Goal: Book appointment/travel/reservation

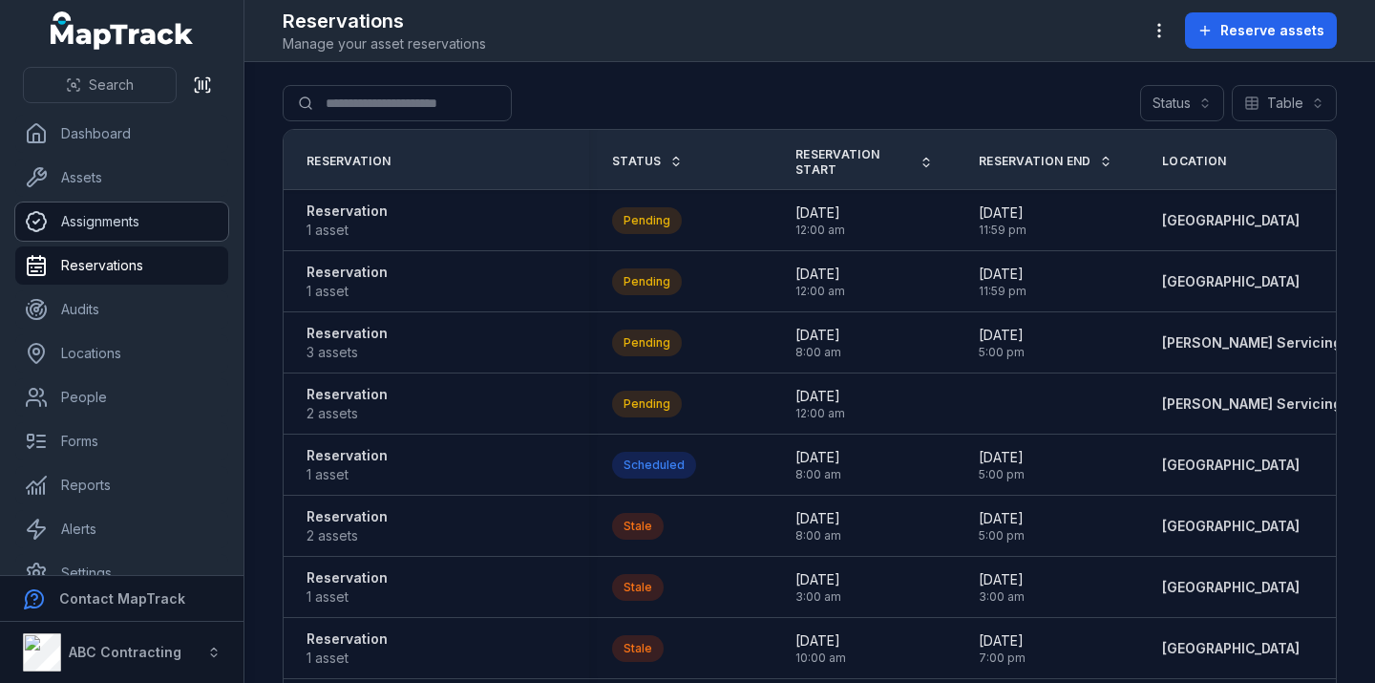
click at [119, 228] on link "Assignments" at bounding box center [121, 221] width 213 height 38
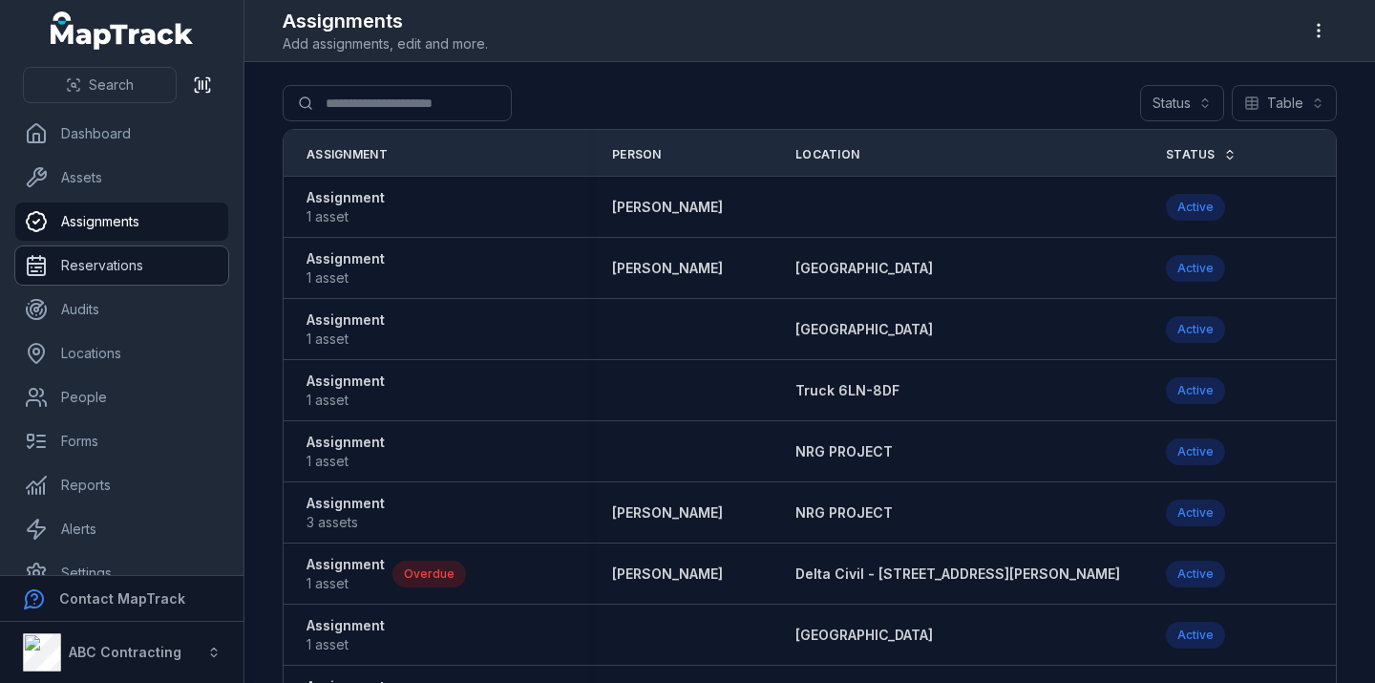
click at [111, 257] on link "Reservations" at bounding box center [121, 265] width 213 height 38
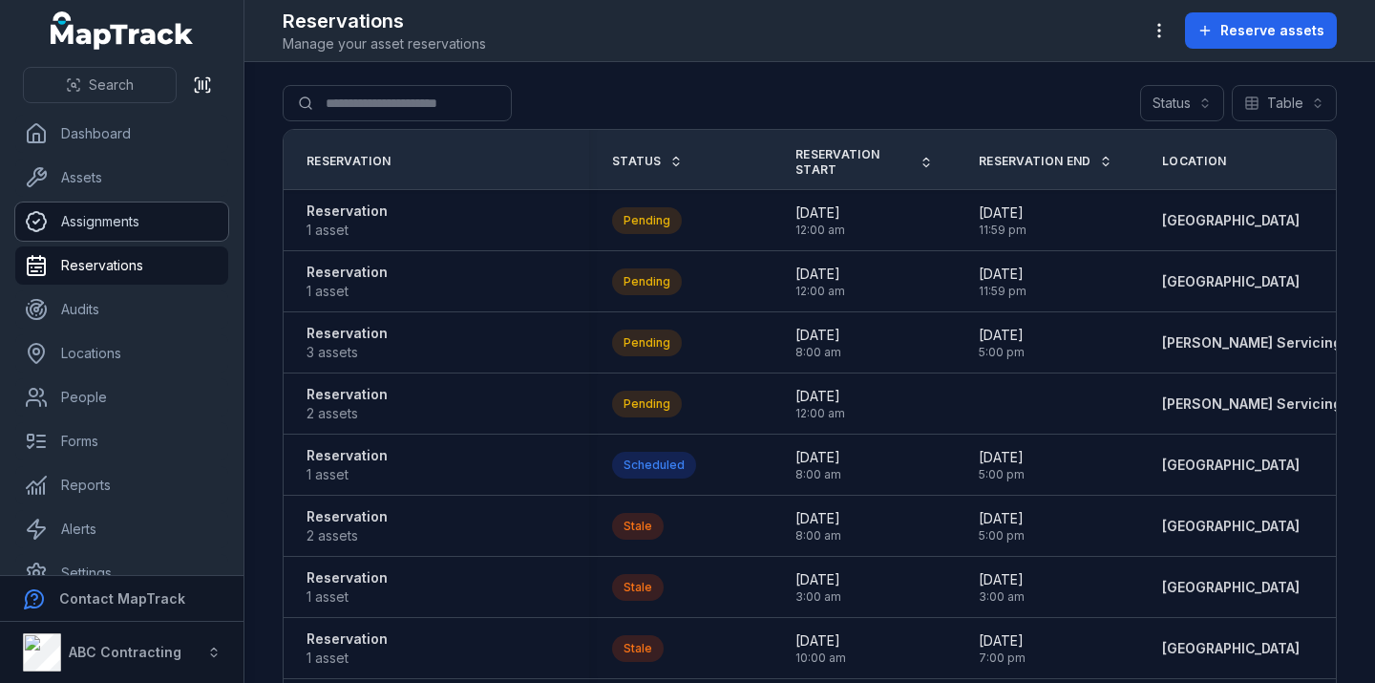
click at [116, 221] on link "Assignments" at bounding box center [121, 221] width 213 height 38
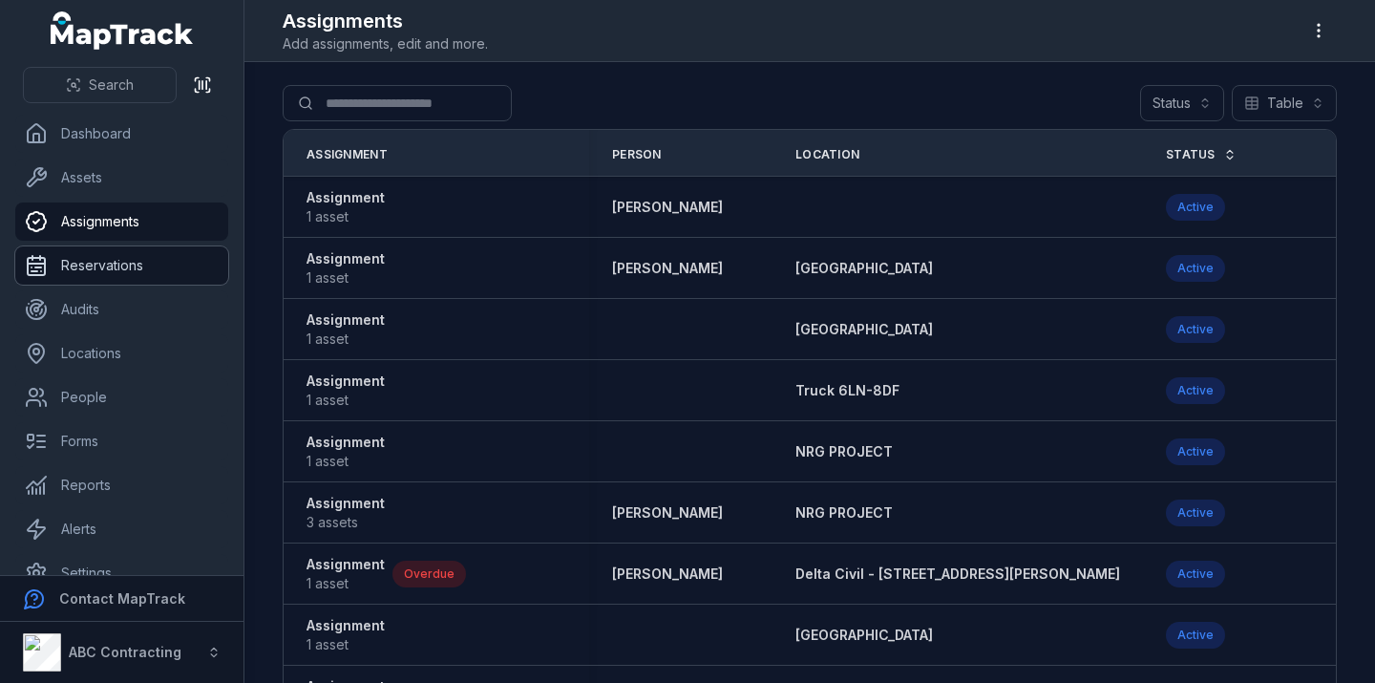
click at [124, 262] on link "Reservations" at bounding box center [121, 265] width 213 height 38
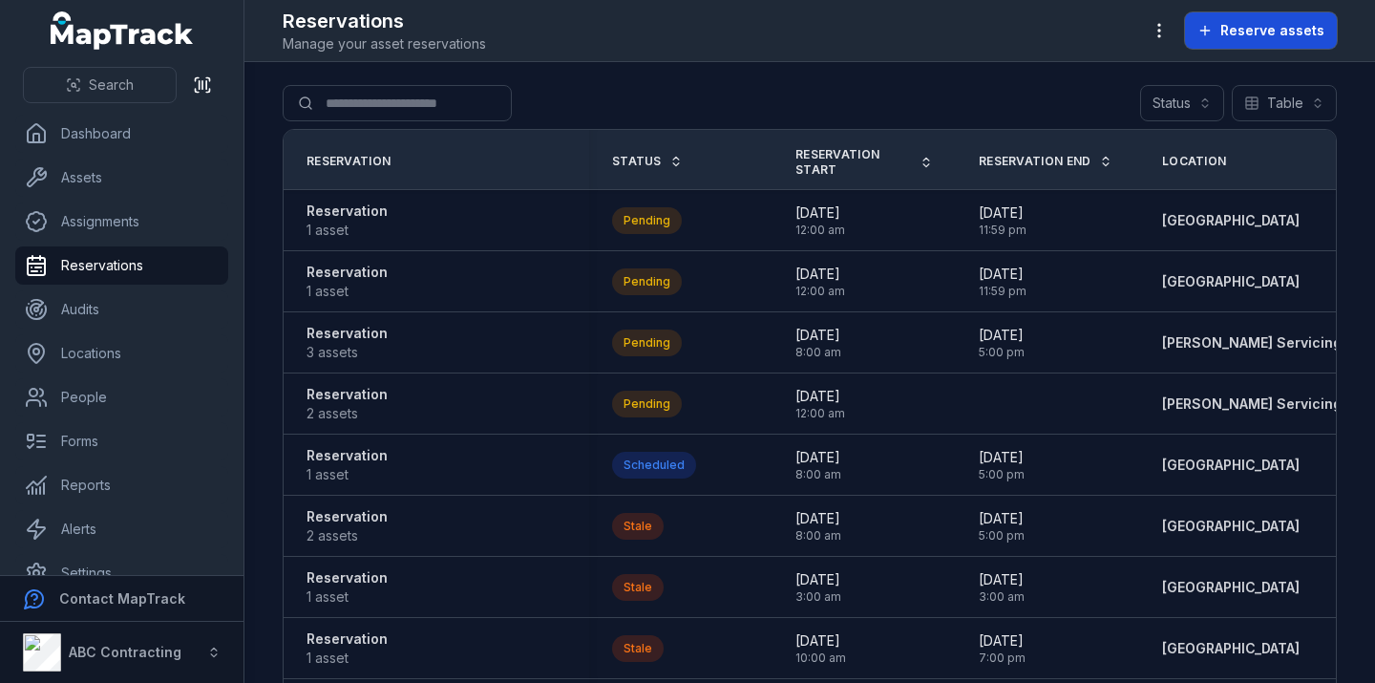
click at [1286, 37] on span "Reserve assets" at bounding box center [1273, 30] width 104 height 19
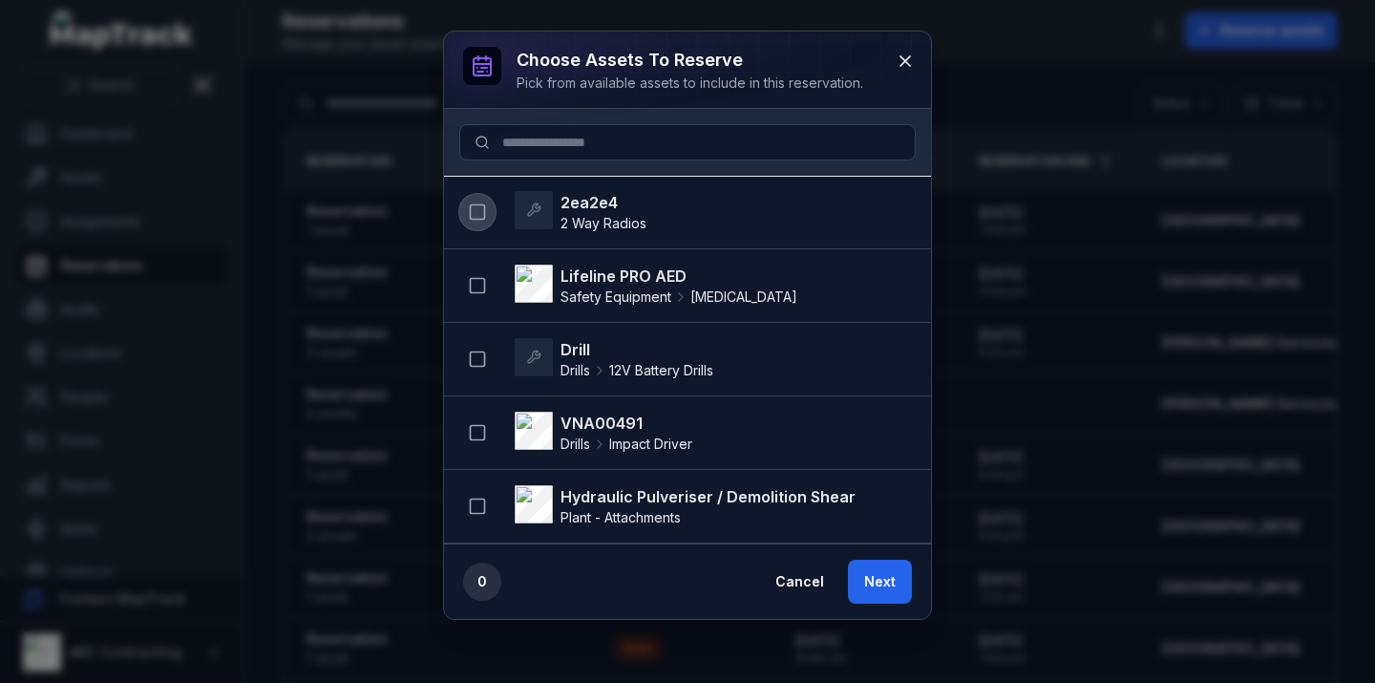
click at [478, 203] on icon "button" at bounding box center [477, 211] width 19 height 19
click at [893, 585] on button "Next" at bounding box center [880, 582] width 64 height 44
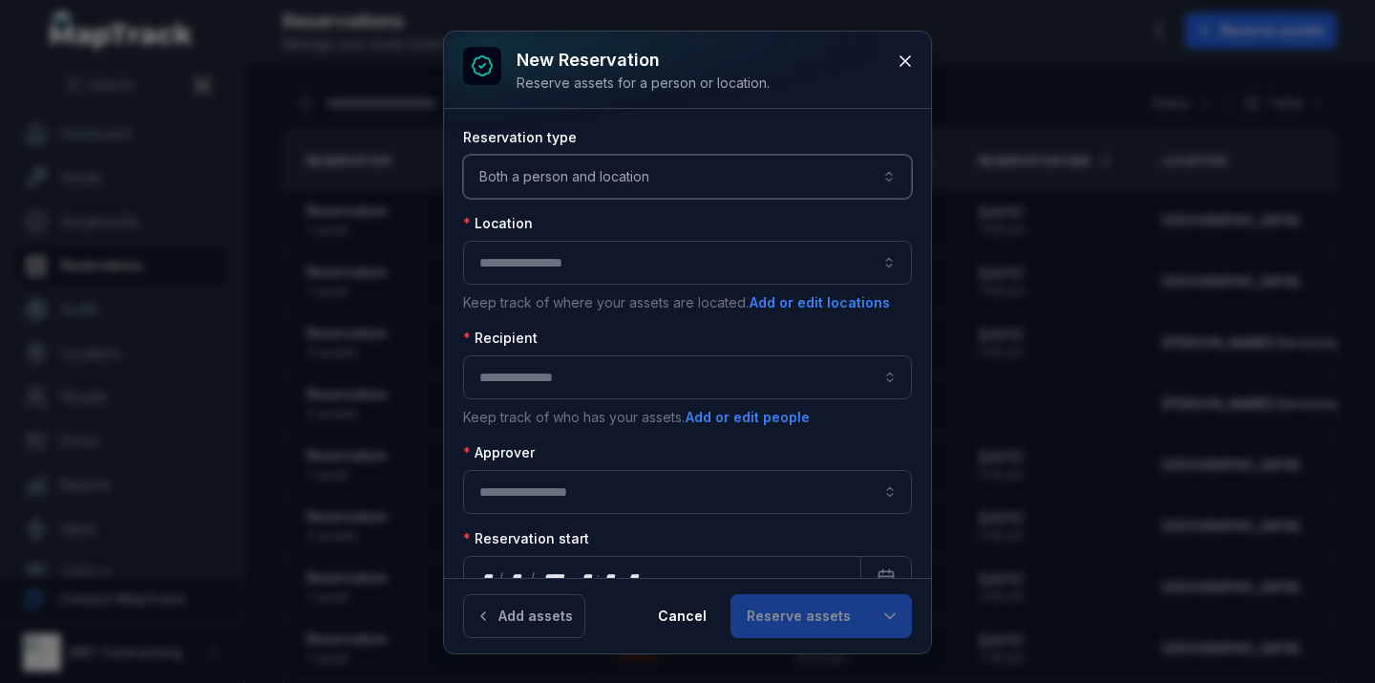
click at [579, 175] on button "Both a person and location ****" at bounding box center [687, 177] width 449 height 44
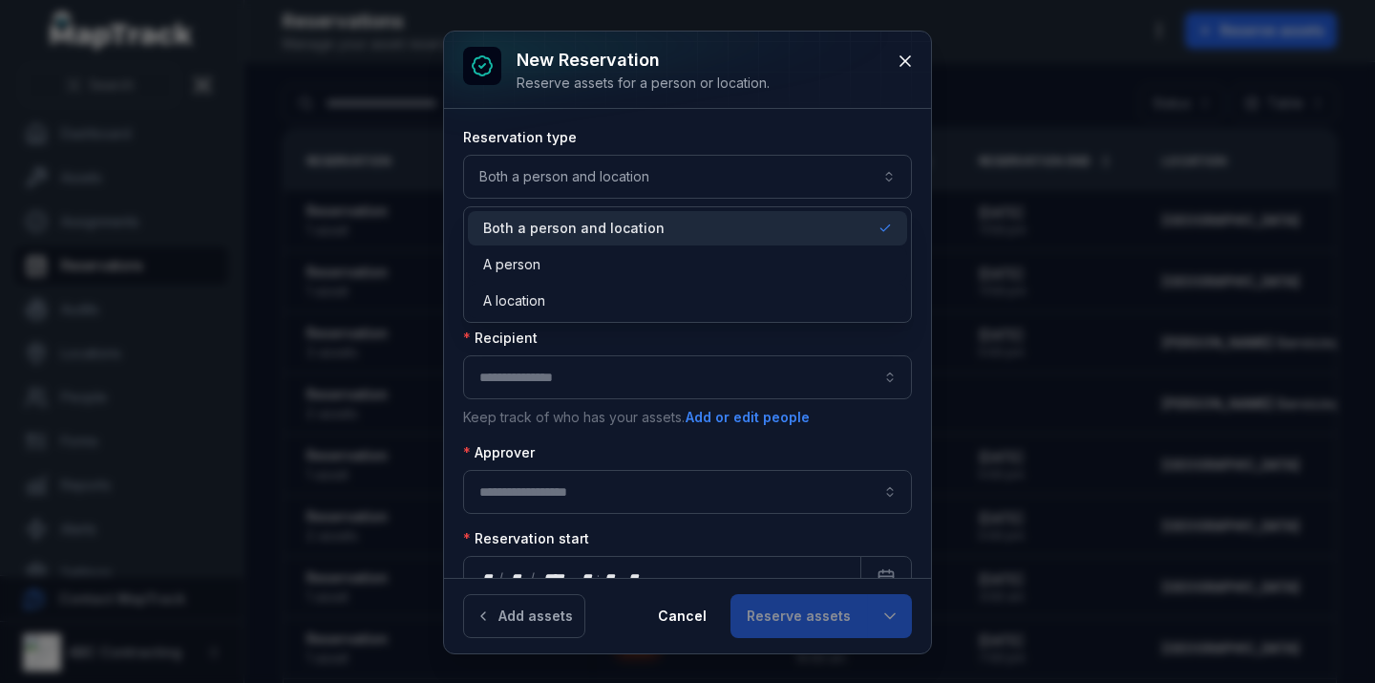
click at [579, 222] on span "Both a person and location" at bounding box center [573, 228] width 181 height 19
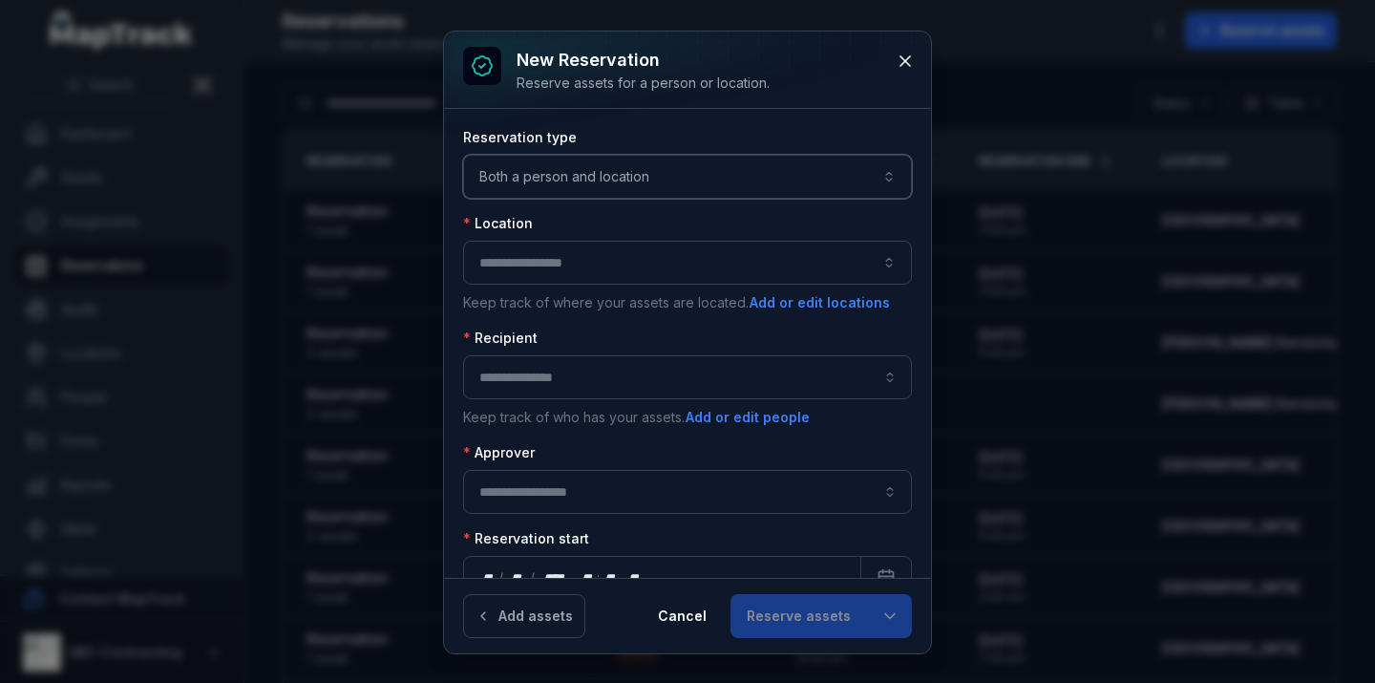
click at [566, 264] on button "button" at bounding box center [687, 263] width 449 height 44
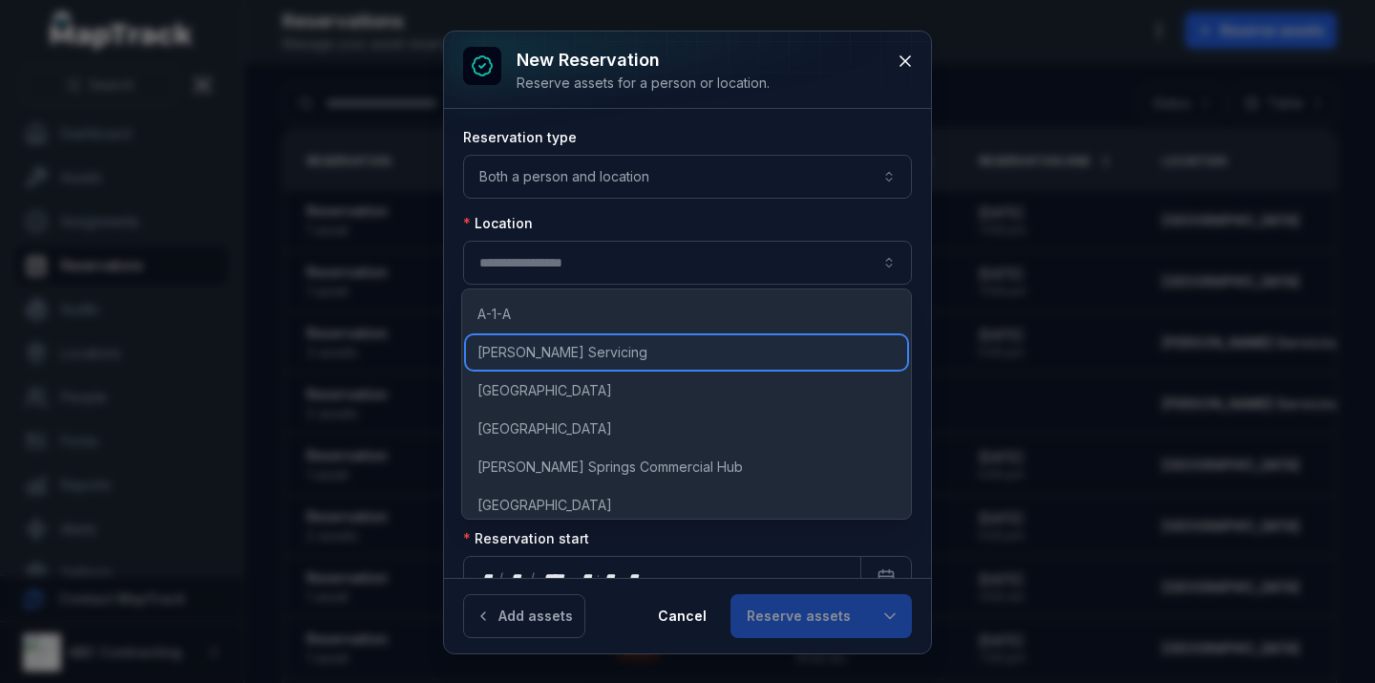
click at [536, 367] on div "[PERSON_NAME] Servicing" at bounding box center [686, 352] width 441 height 34
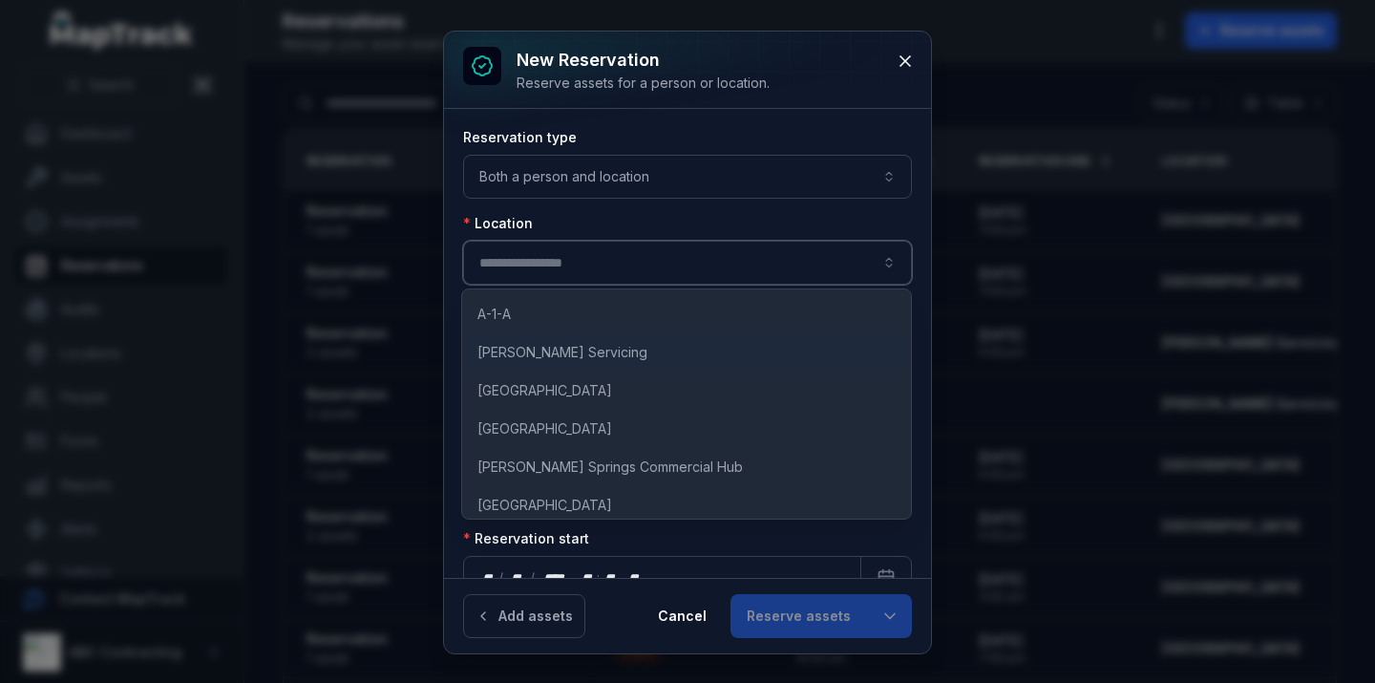
type input "**********"
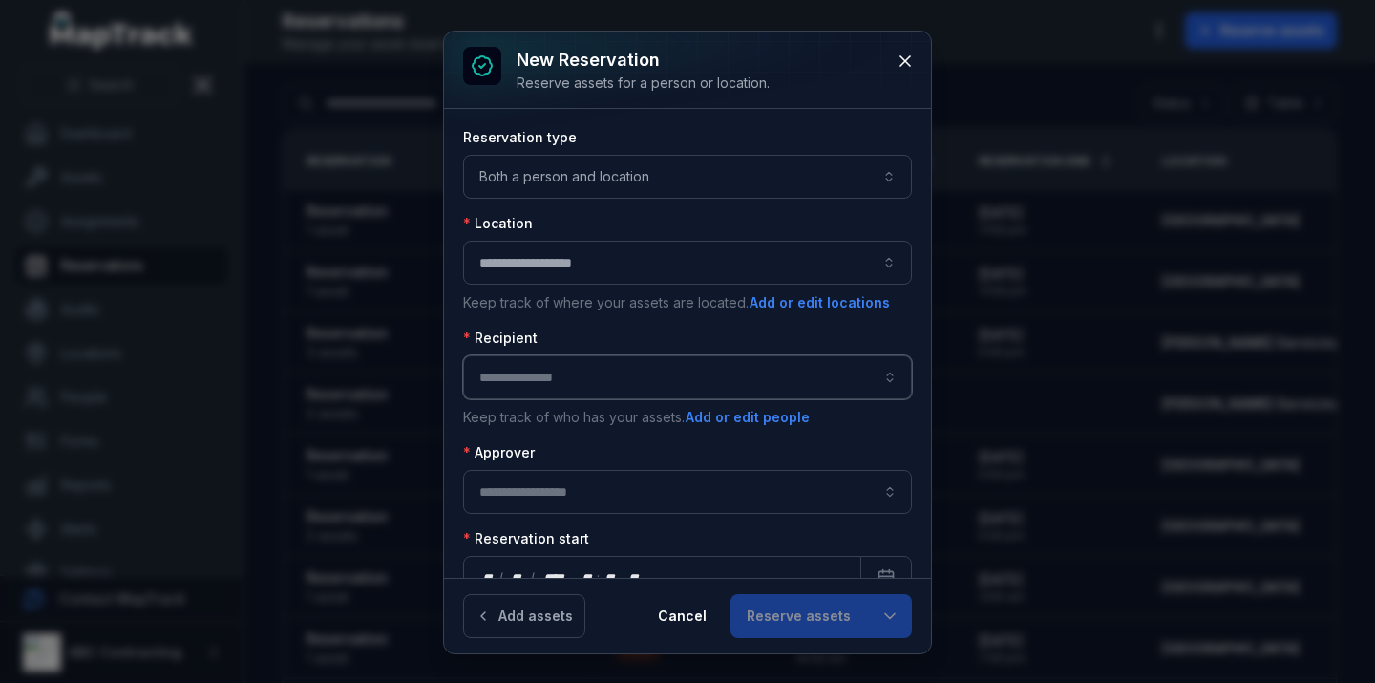
click at [566, 377] on input ":r408:-form-item-label" at bounding box center [687, 377] width 449 height 44
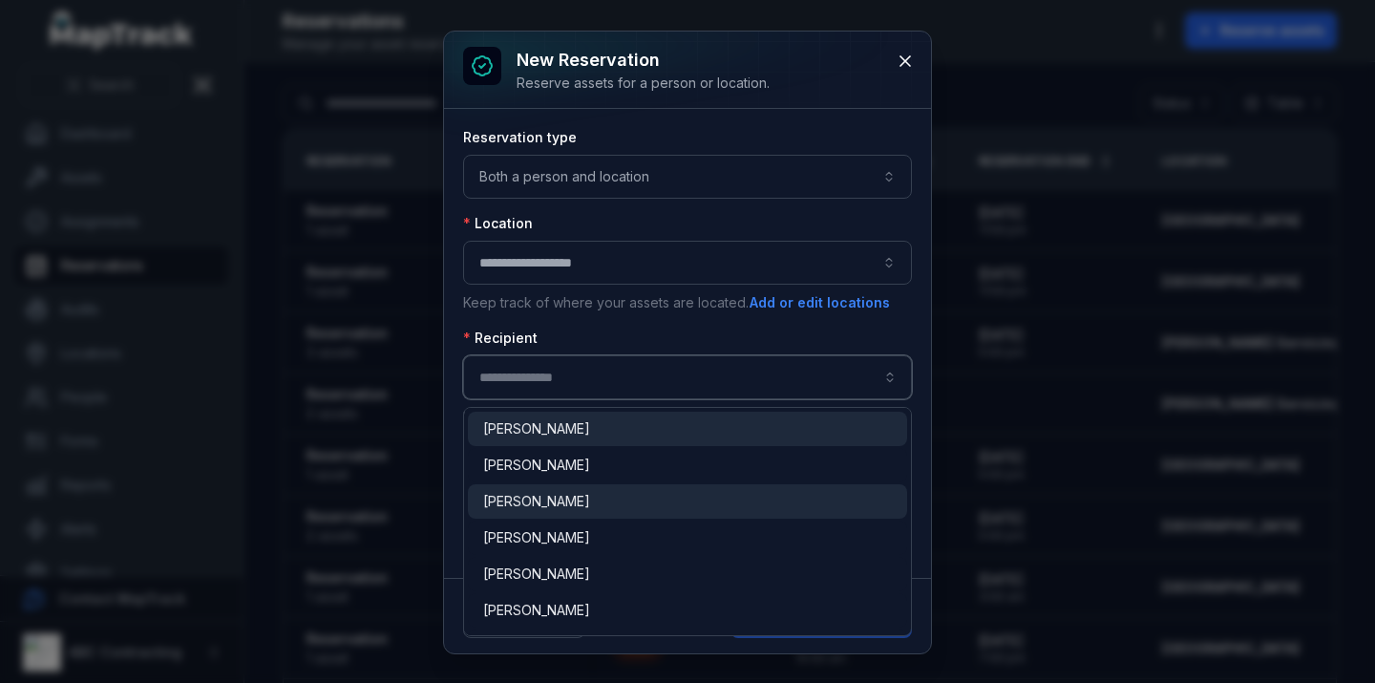
type input "**********"
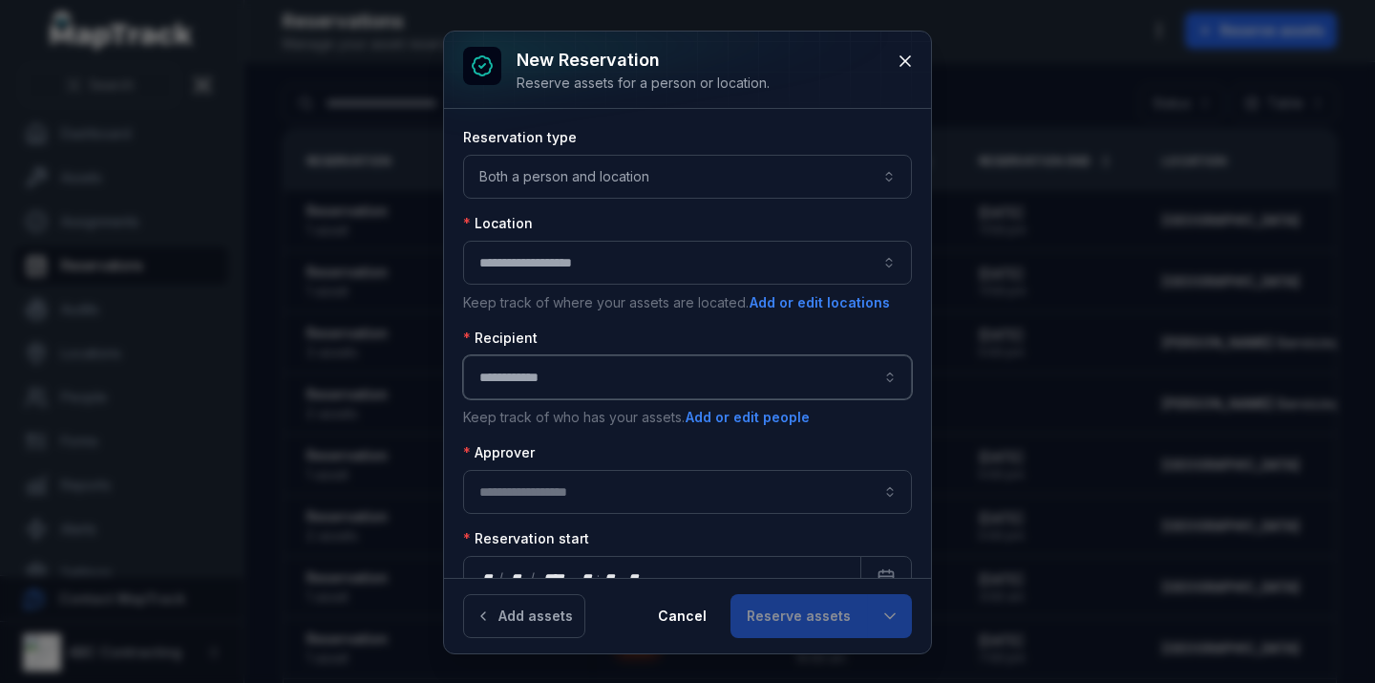
click at [548, 486] on div "[PERSON_NAME]" at bounding box center [687, 501] width 439 height 34
click at [601, 492] on input ":r40c:-form-item-label" at bounding box center [687, 492] width 449 height 44
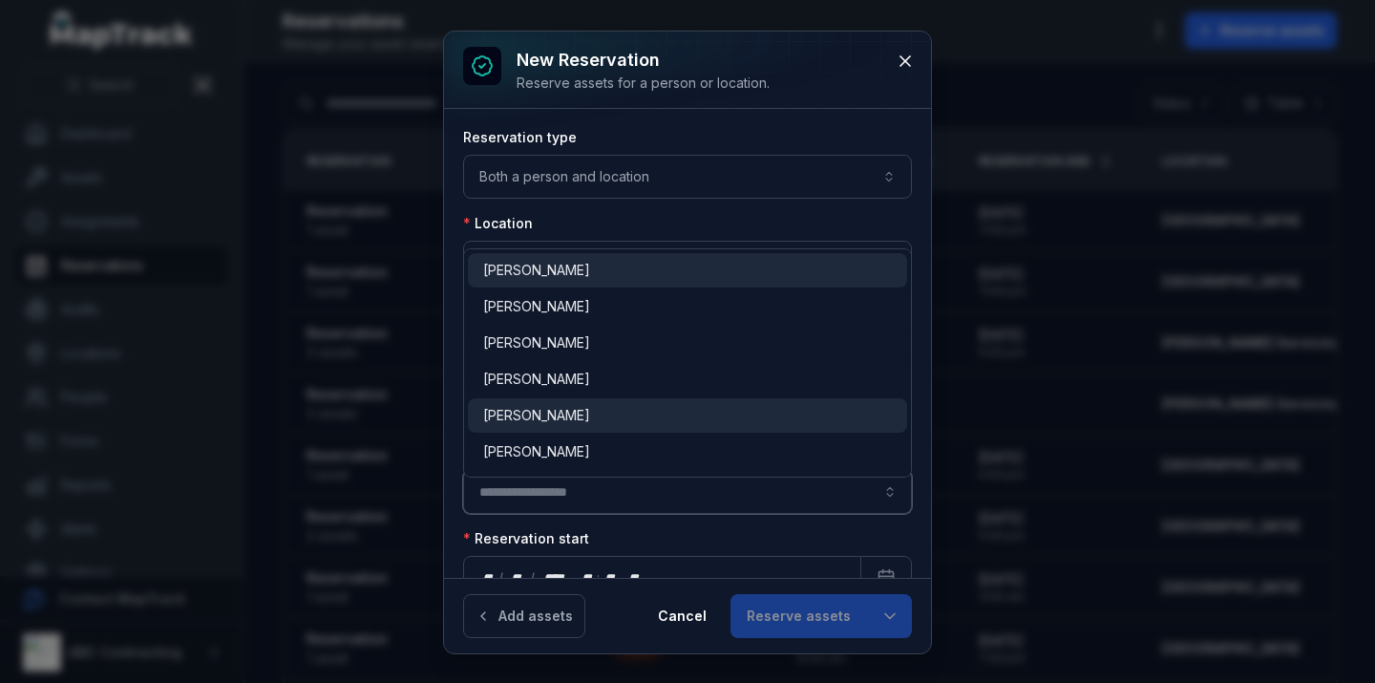
type input "**********"
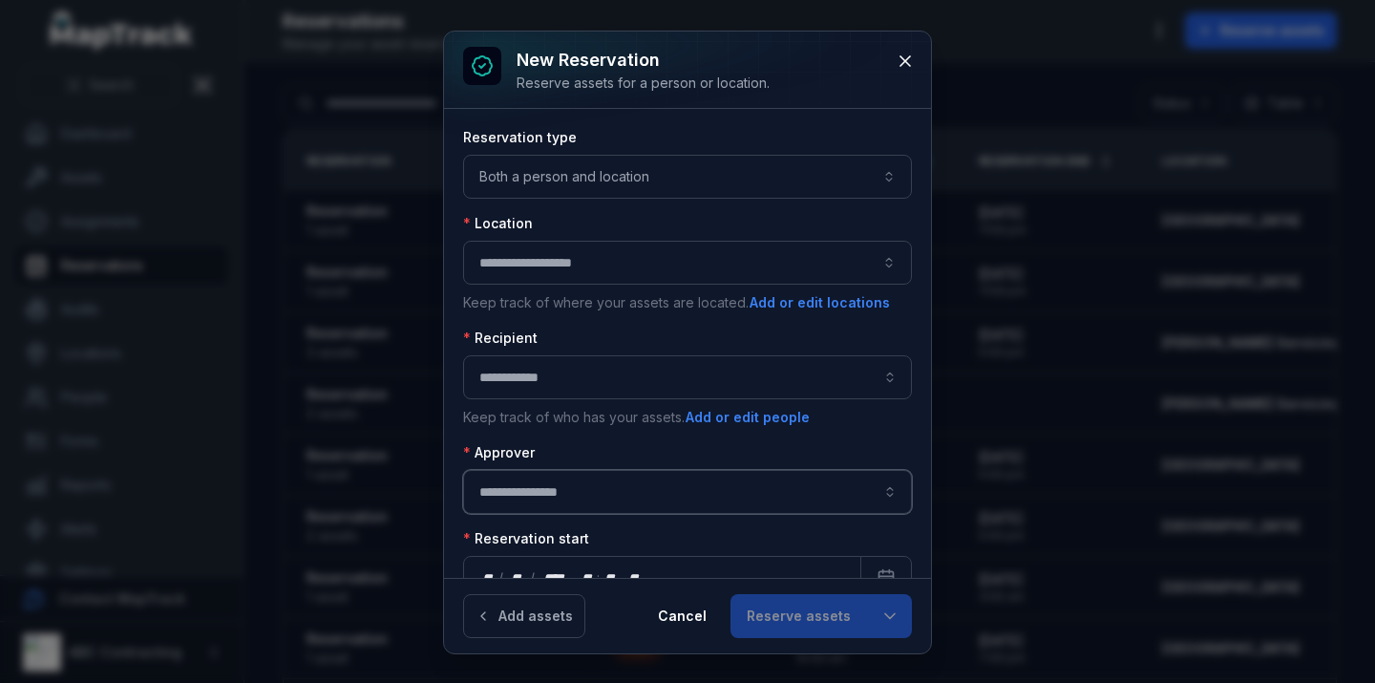
click at [582, 412] on span "[PERSON_NAME]" at bounding box center [536, 415] width 107 height 19
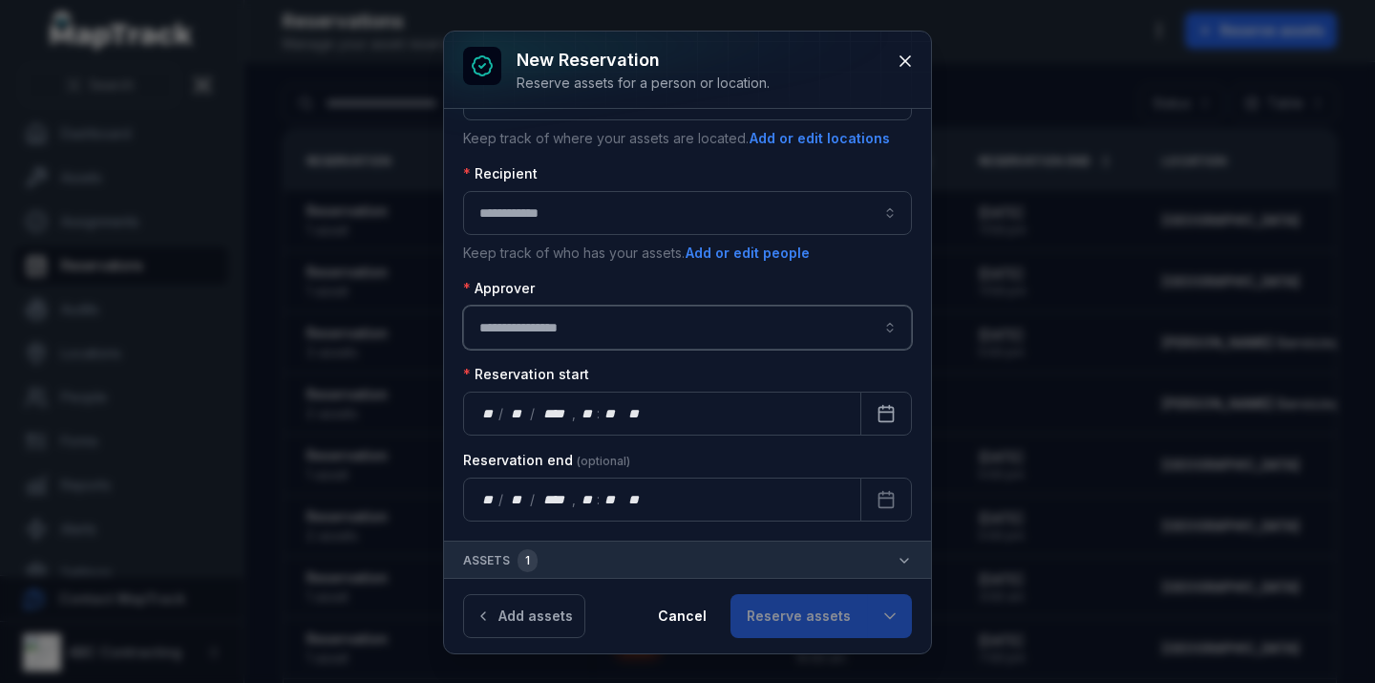
scroll to position [166, 0]
click at [679, 614] on button "Cancel" at bounding box center [682, 616] width 81 height 44
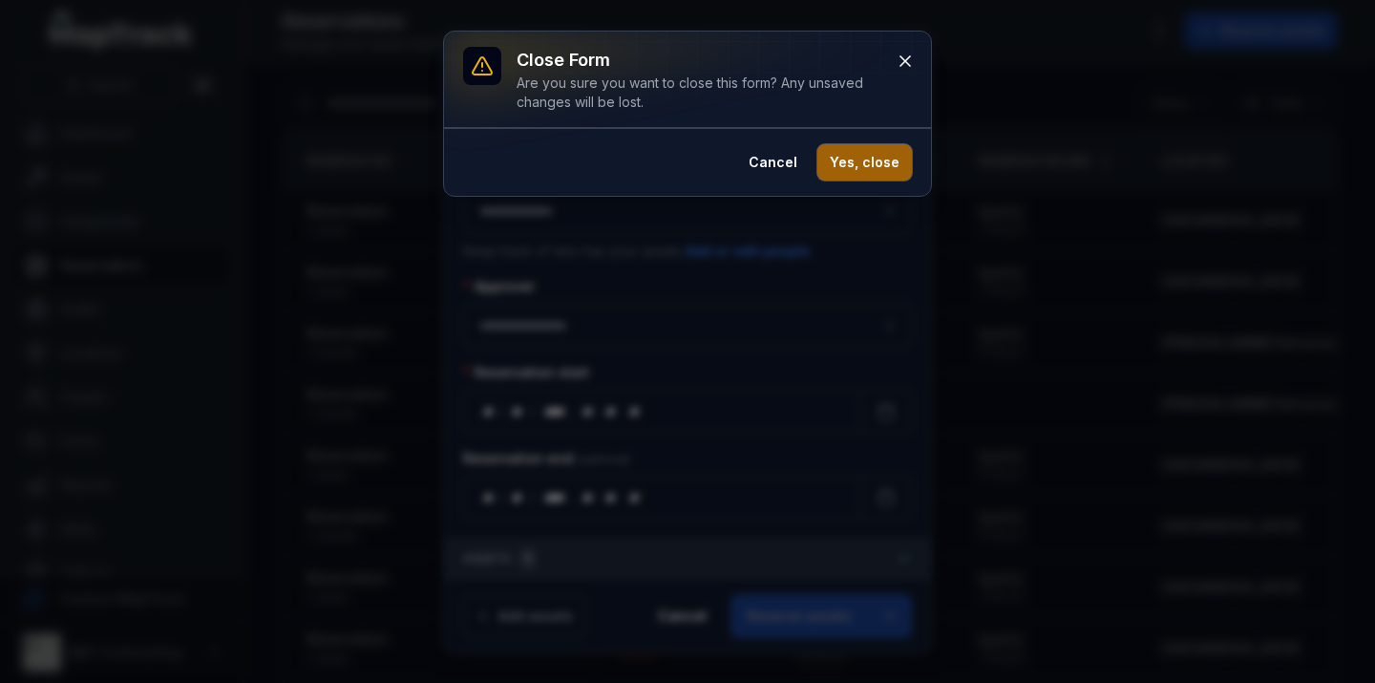
click at [890, 168] on button "Yes, close" at bounding box center [865, 162] width 95 height 36
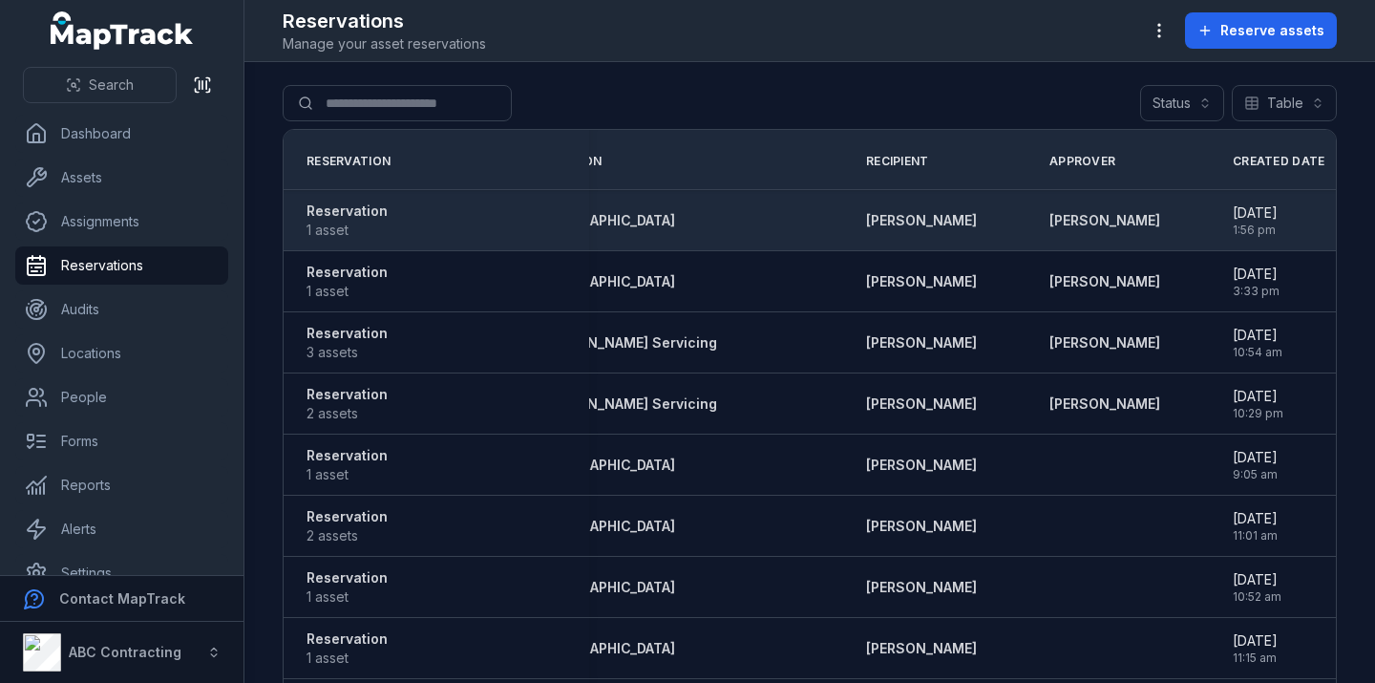
scroll to position [0, 628]
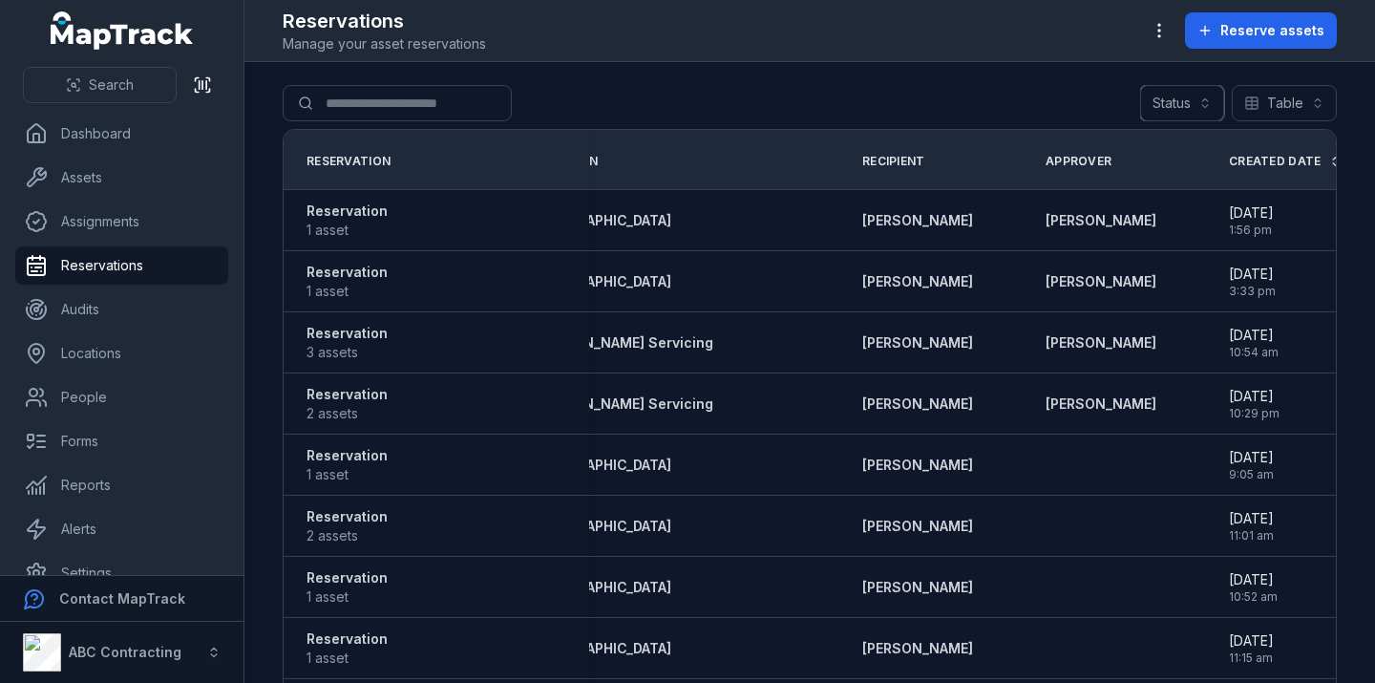
click at [1185, 99] on button "Status" at bounding box center [1182, 103] width 84 height 36
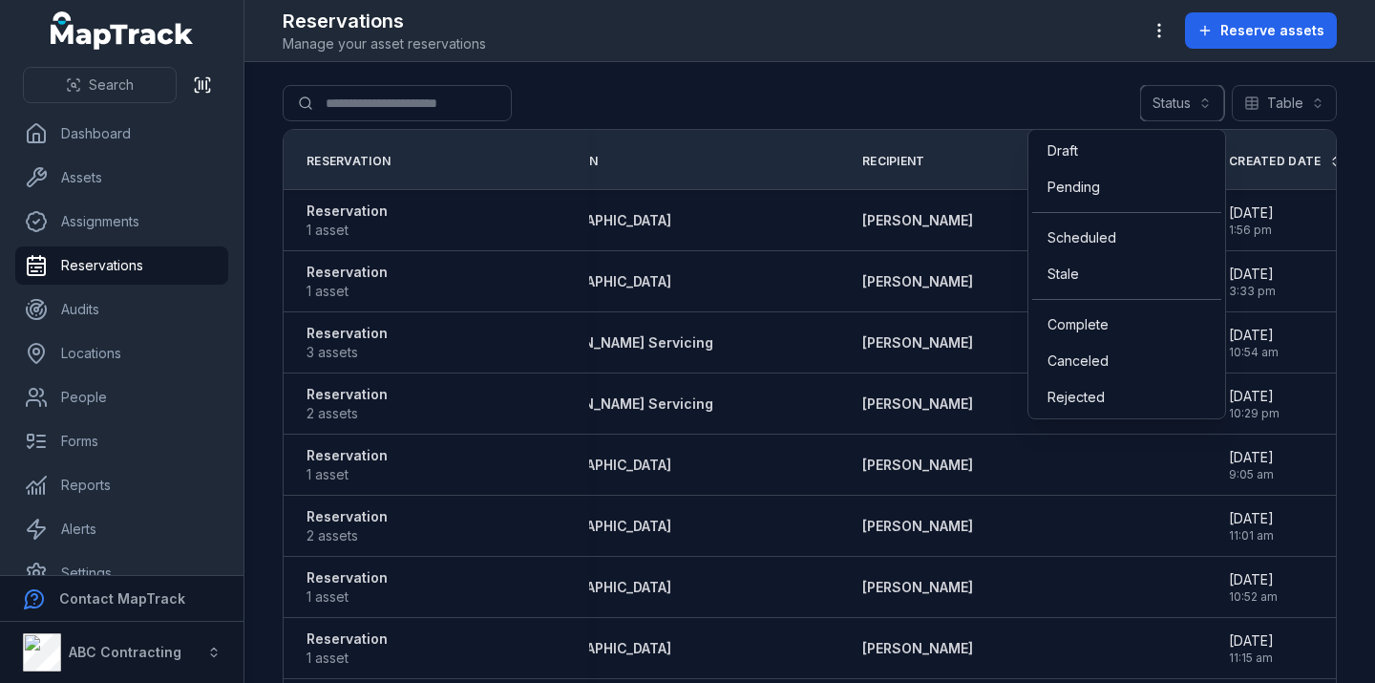
click at [1185, 99] on button "Status" at bounding box center [1182, 103] width 84 height 36
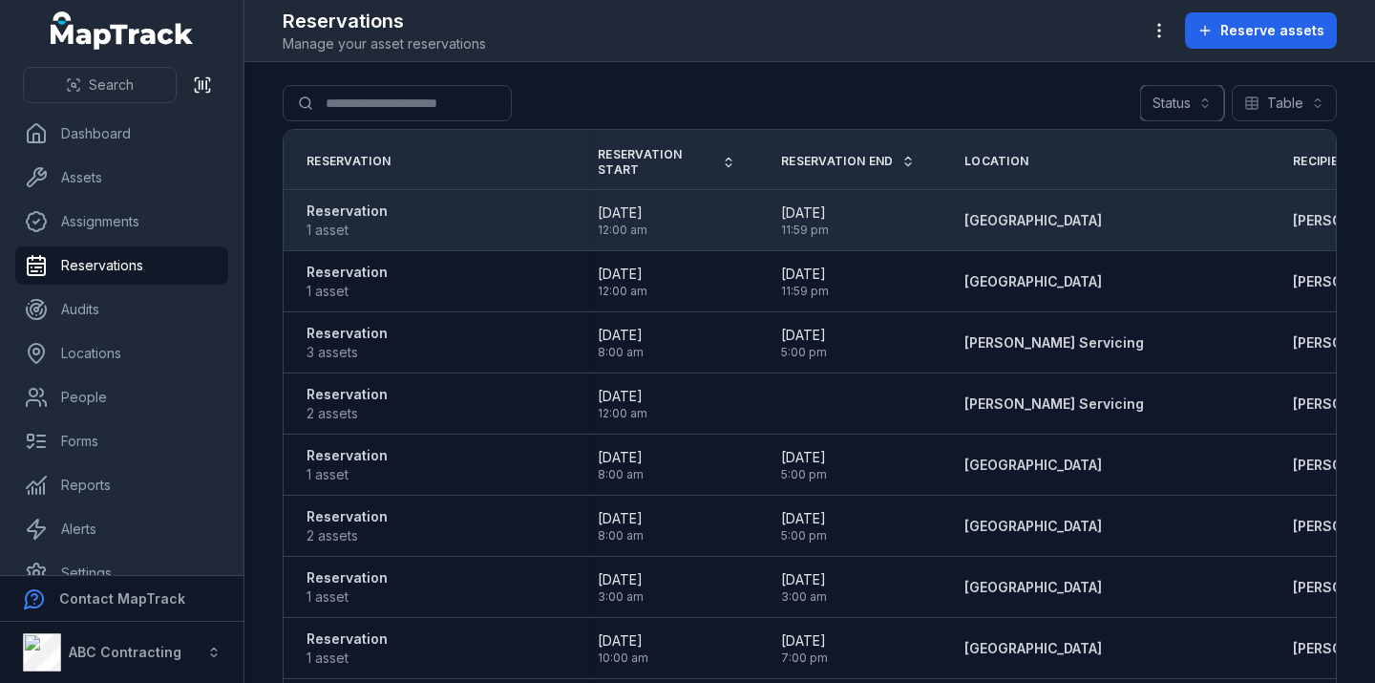
scroll to position [0, 0]
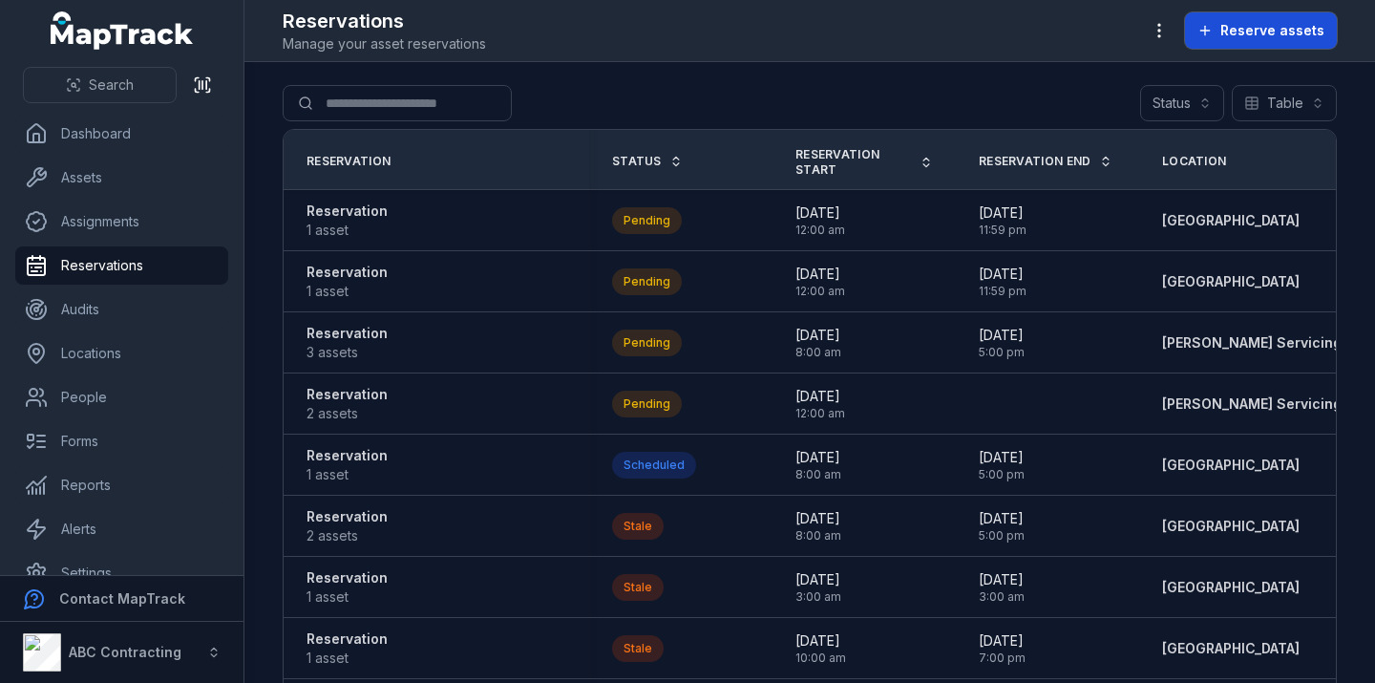
click at [1252, 32] on span "Reserve assets" at bounding box center [1273, 30] width 104 height 19
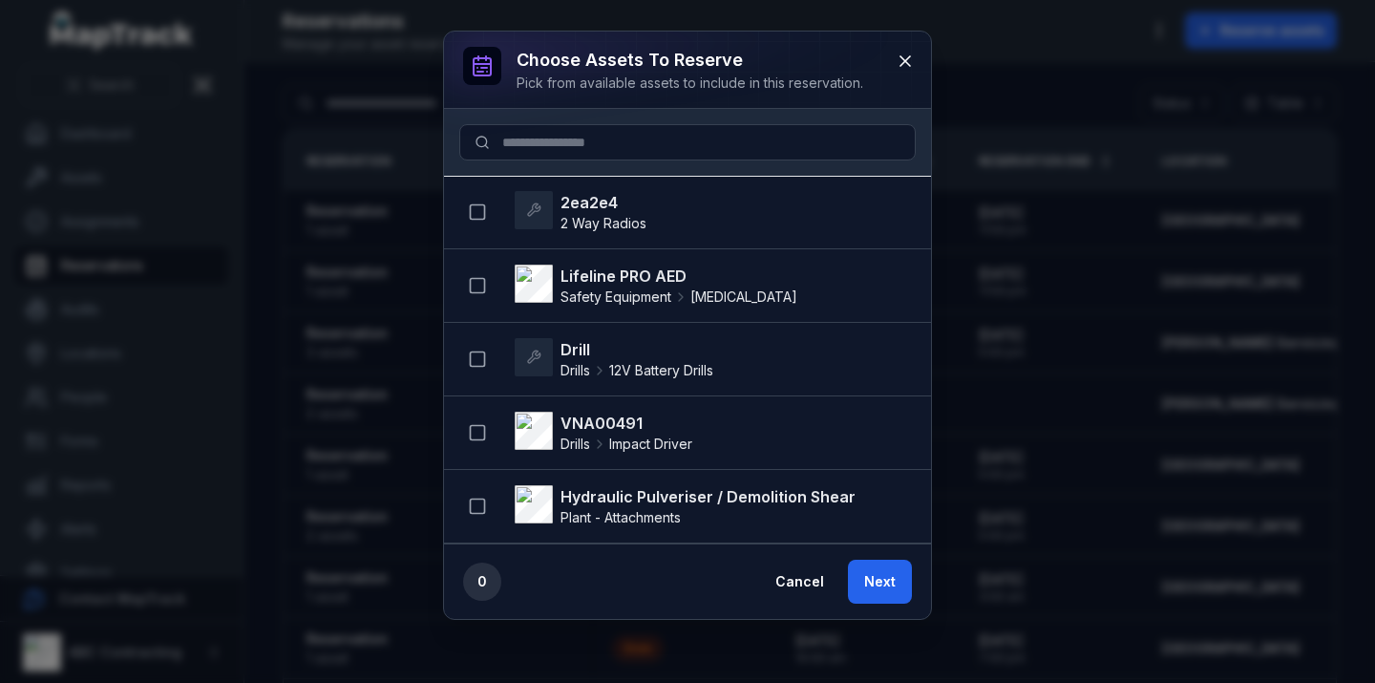
click at [634, 224] on span "2 Way Radios" at bounding box center [604, 223] width 86 height 16
click at [474, 214] on icon "button" at bounding box center [477, 211] width 19 height 19
click at [890, 581] on button "Next" at bounding box center [880, 582] width 64 height 44
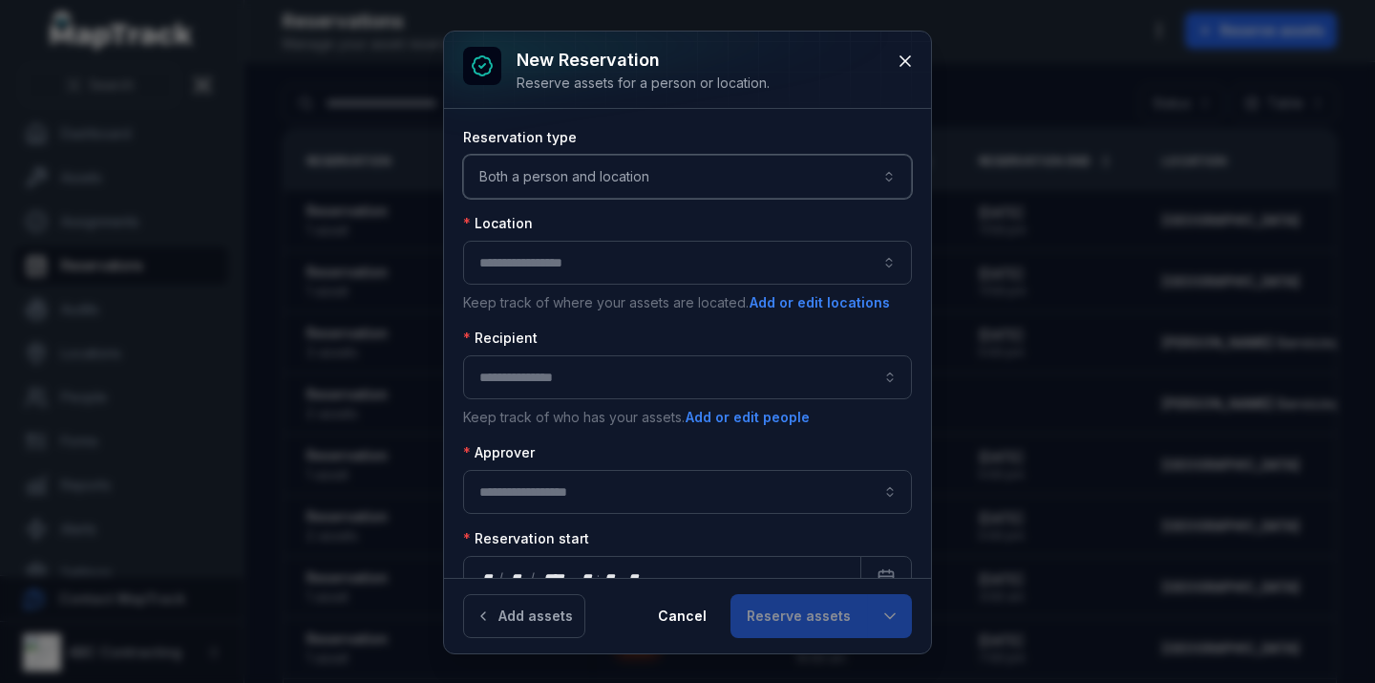
click at [598, 175] on button "Both a person and location ****" at bounding box center [687, 177] width 449 height 44
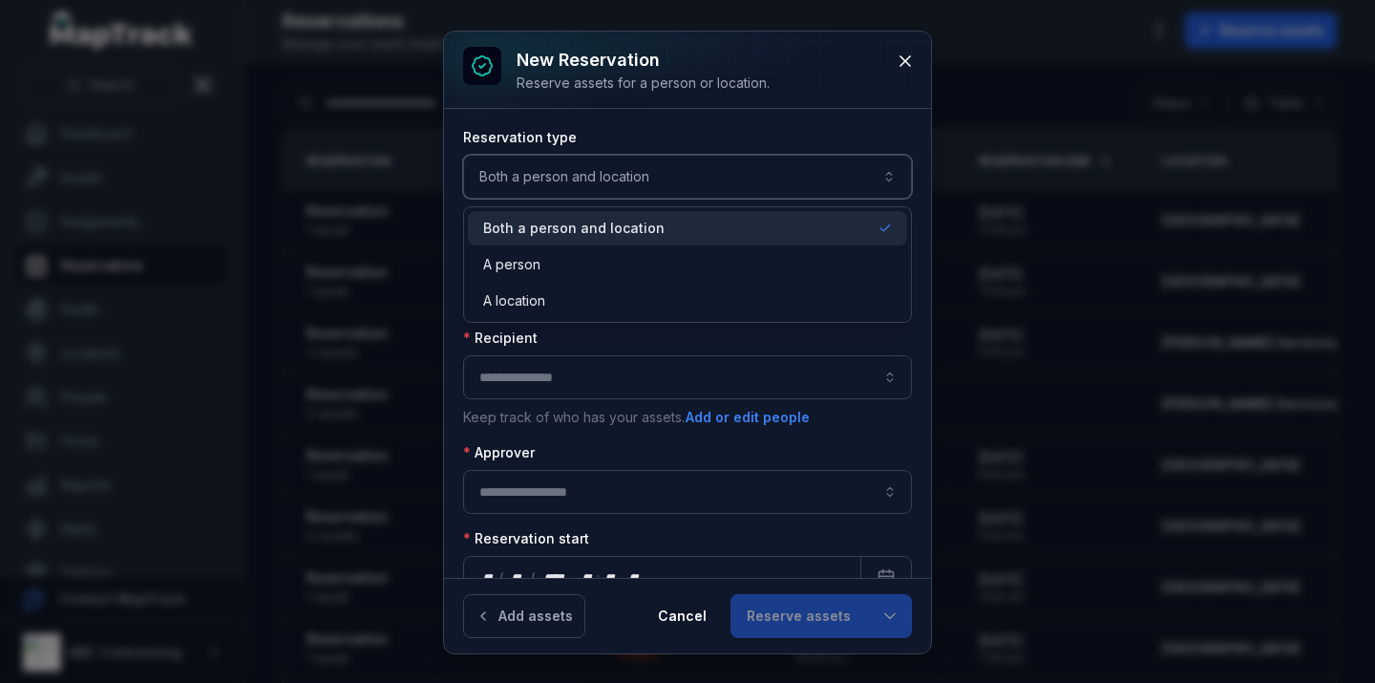
click at [598, 175] on button "Both a person and location ****" at bounding box center [687, 177] width 449 height 44
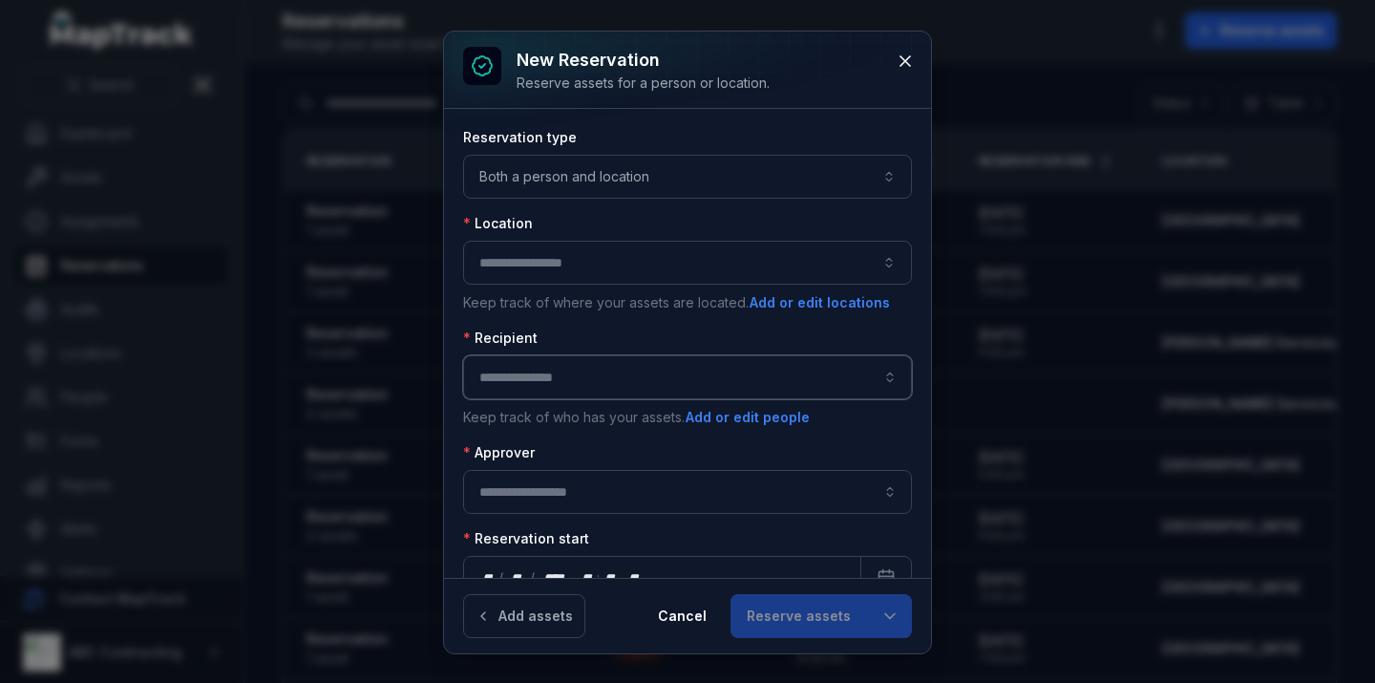
click at [536, 372] on input ":r45q:-form-item-label" at bounding box center [687, 377] width 449 height 44
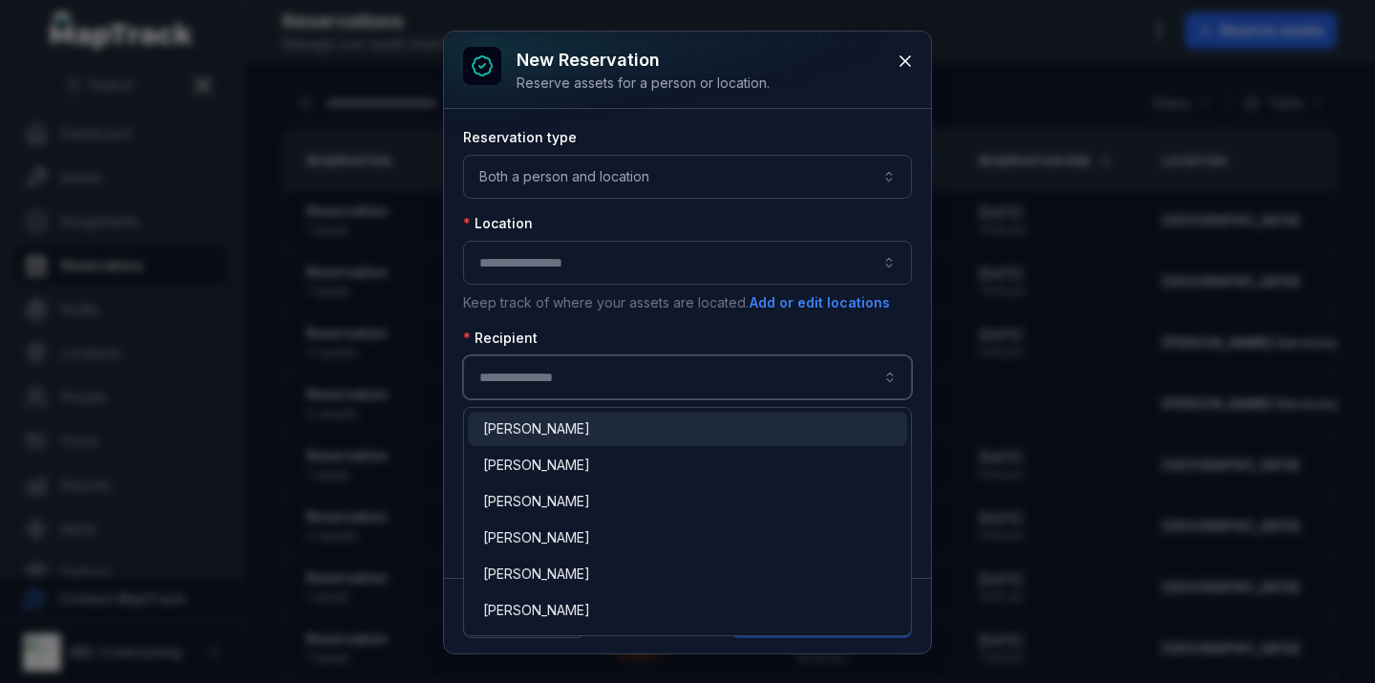
click at [548, 372] on input ":r45q:-form-item-label" at bounding box center [687, 377] width 449 height 44
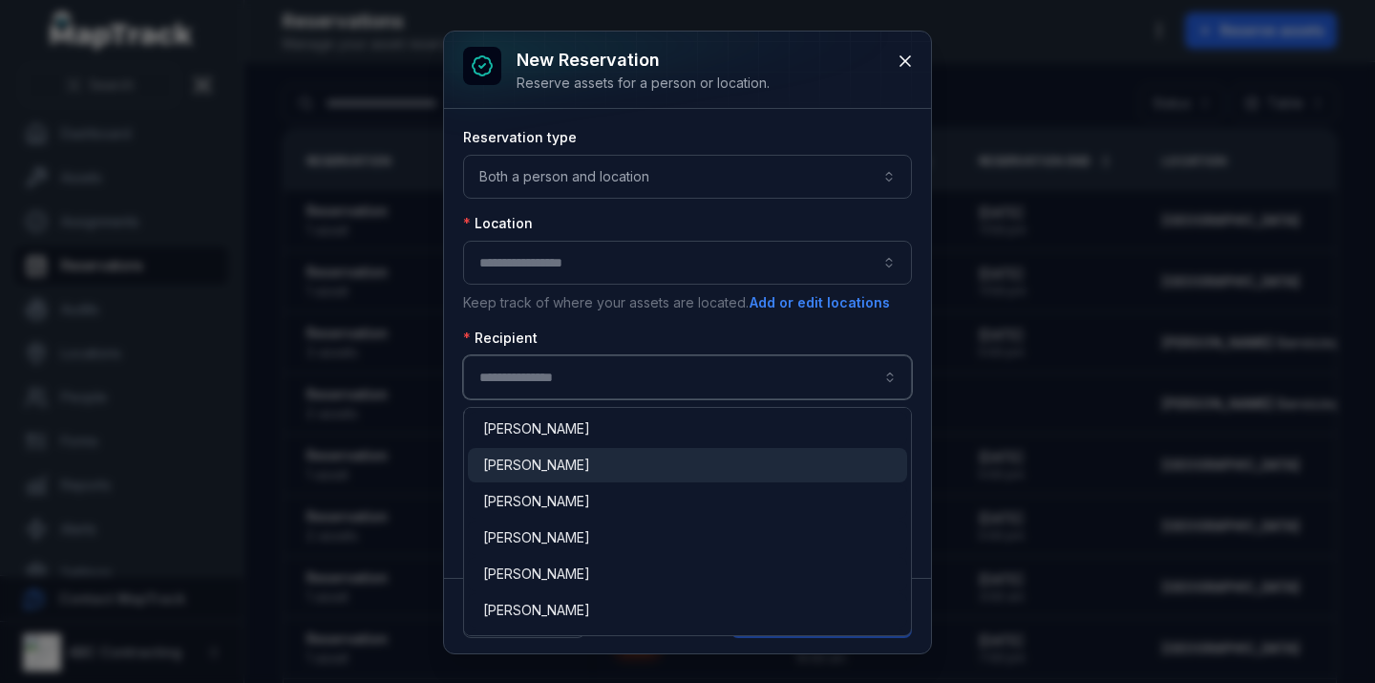
type input "**********"
click at [598, 472] on div "[PERSON_NAME]" at bounding box center [687, 465] width 409 height 19
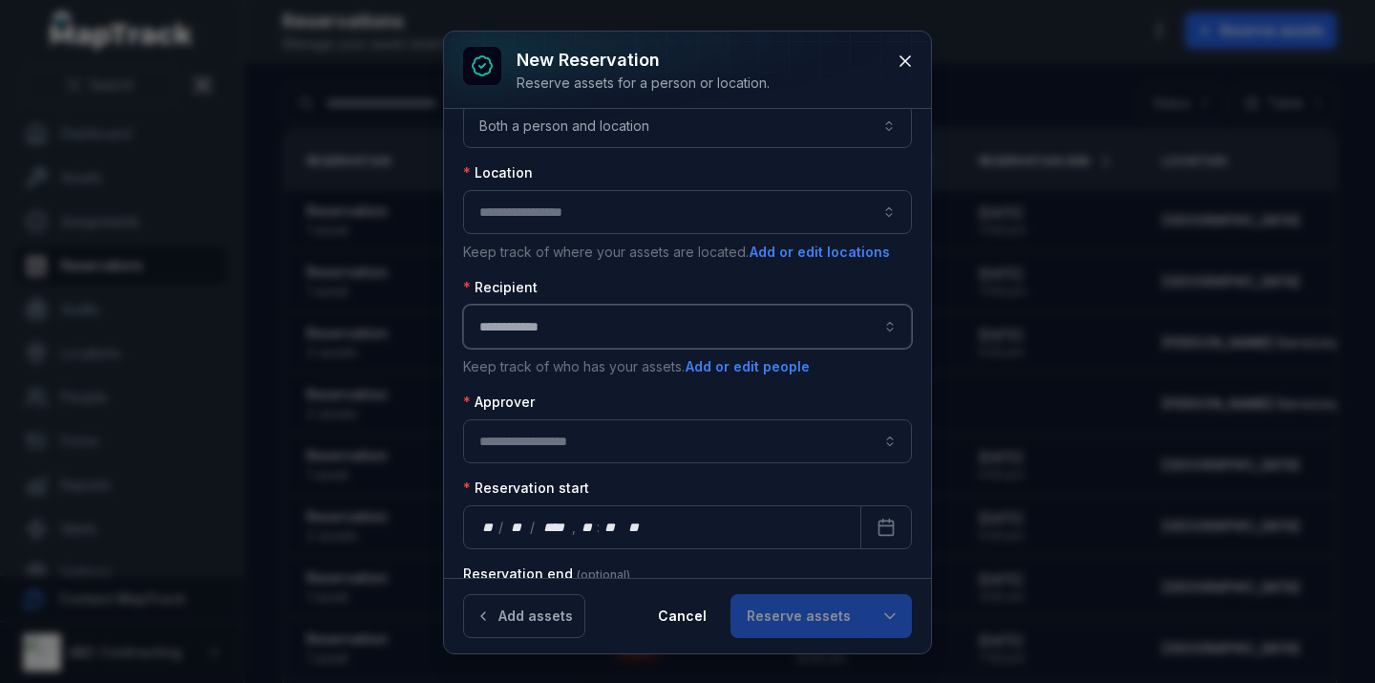
scroll to position [24, 0]
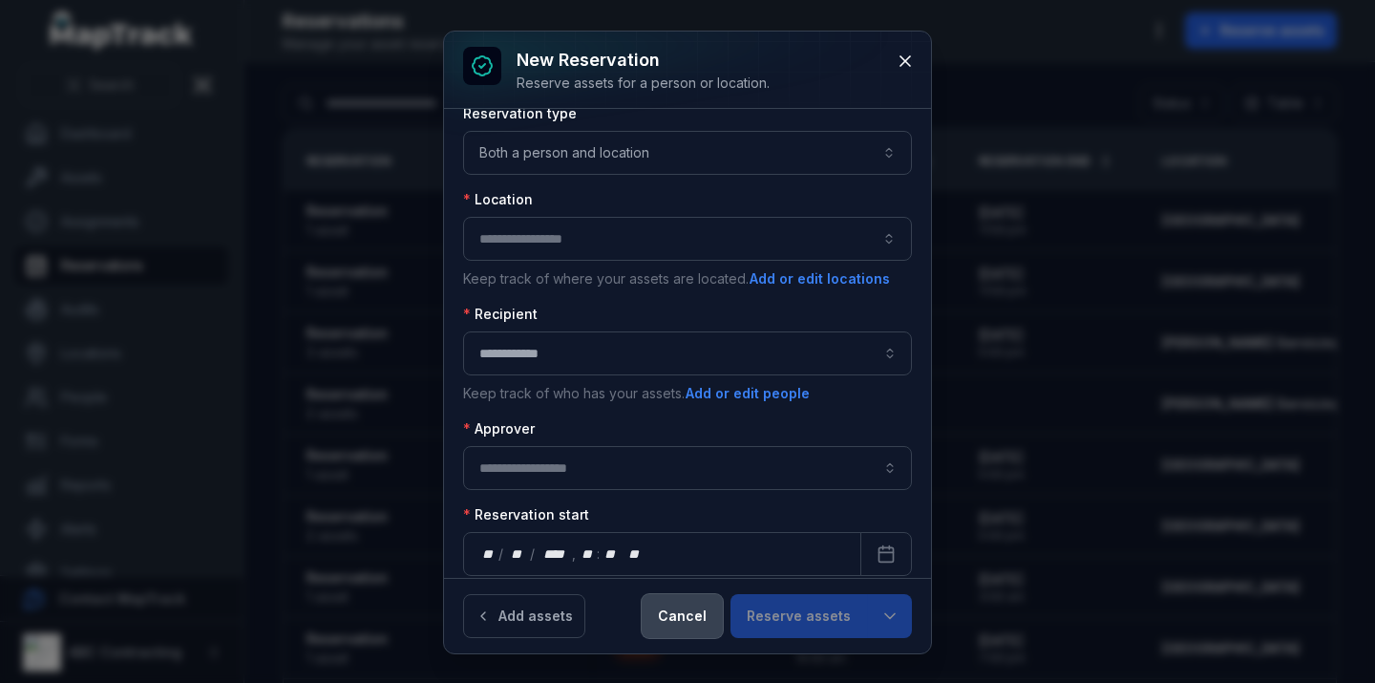
click at [691, 620] on button "Cancel" at bounding box center [682, 616] width 81 height 44
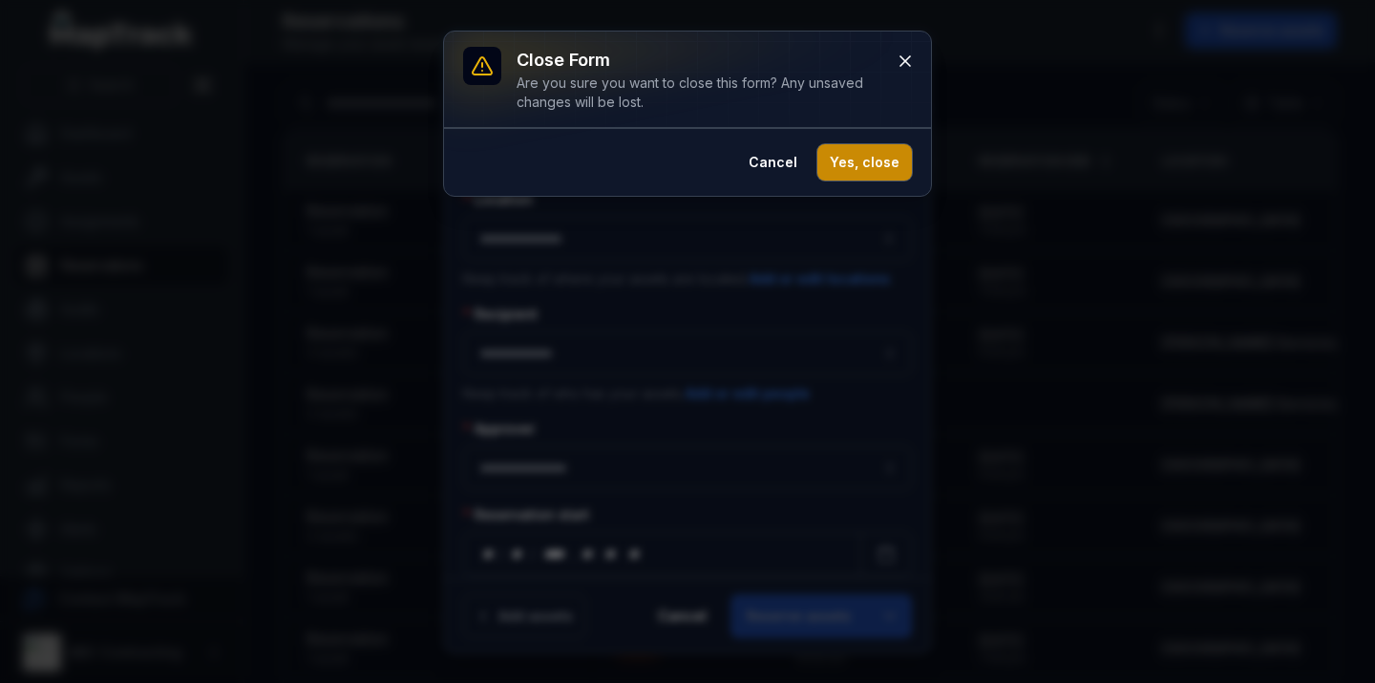
click at [881, 162] on button "Yes, close" at bounding box center [865, 162] width 95 height 36
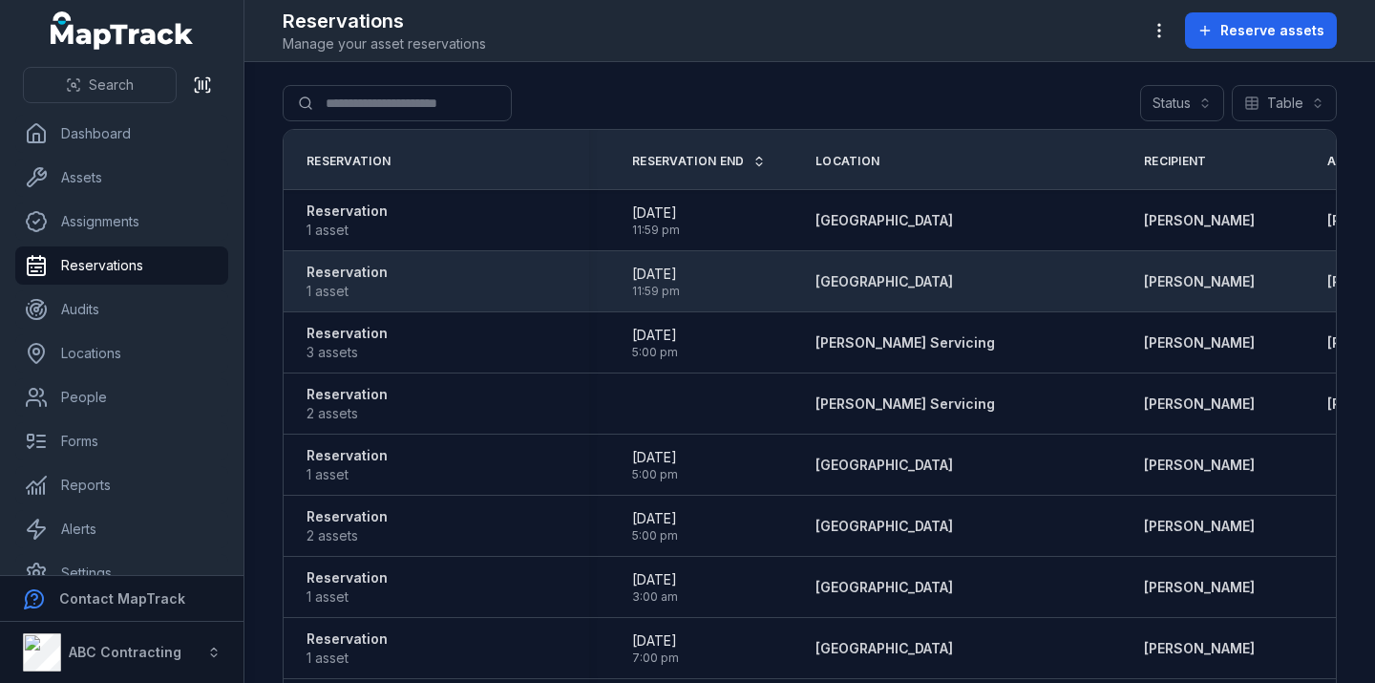
scroll to position [0, 364]
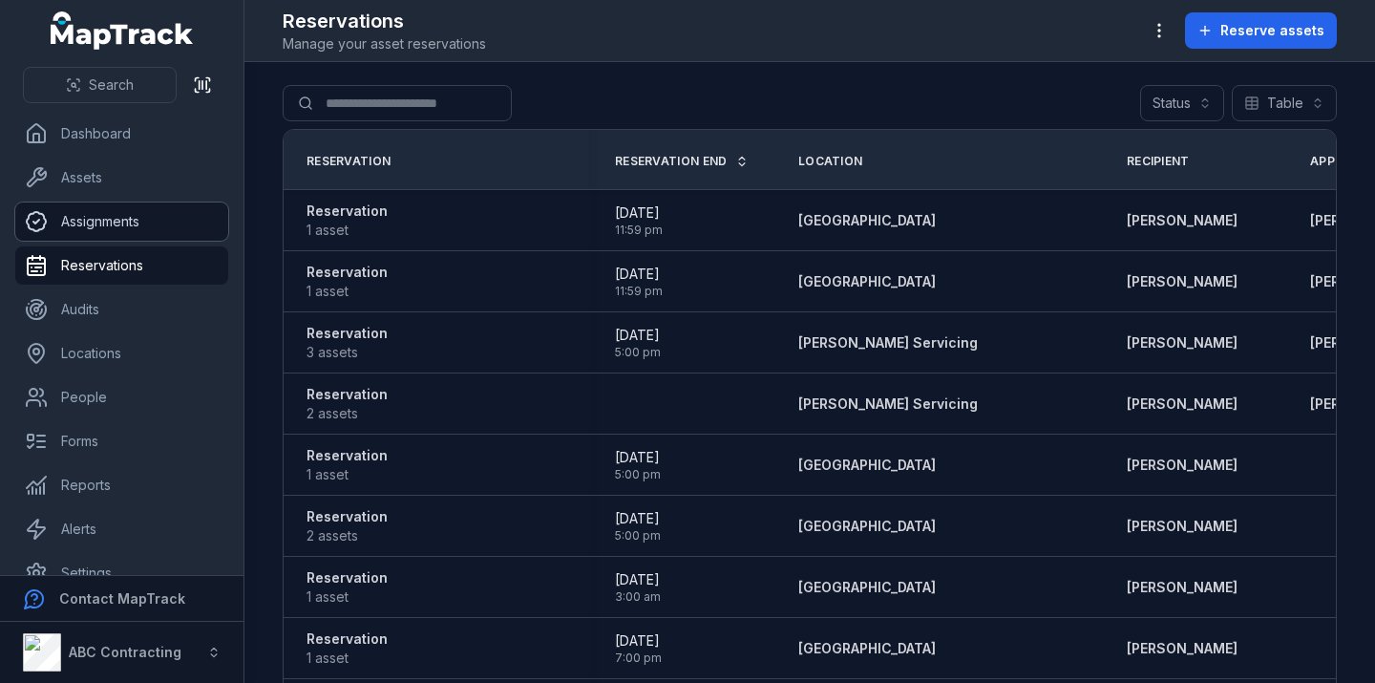
click at [70, 218] on link "Assignments" at bounding box center [121, 221] width 213 height 38
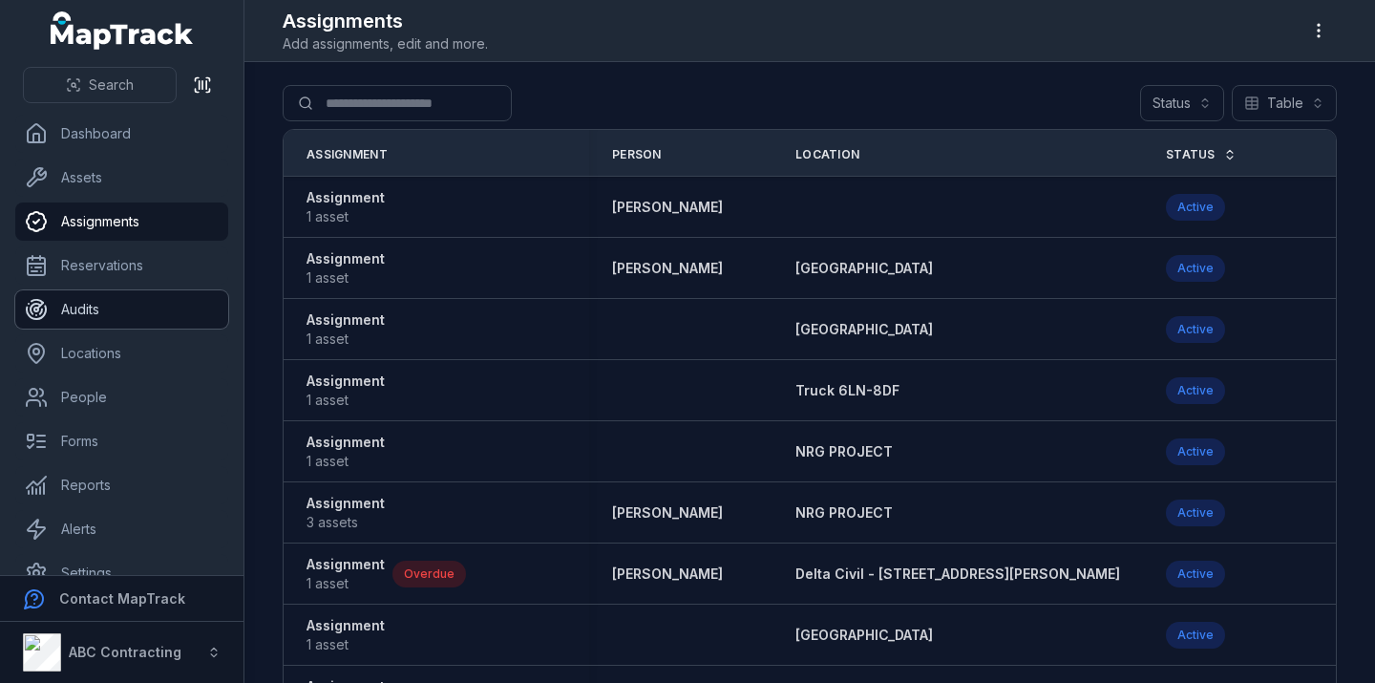
click at [78, 318] on link "Audits" at bounding box center [121, 309] width 213 height 38
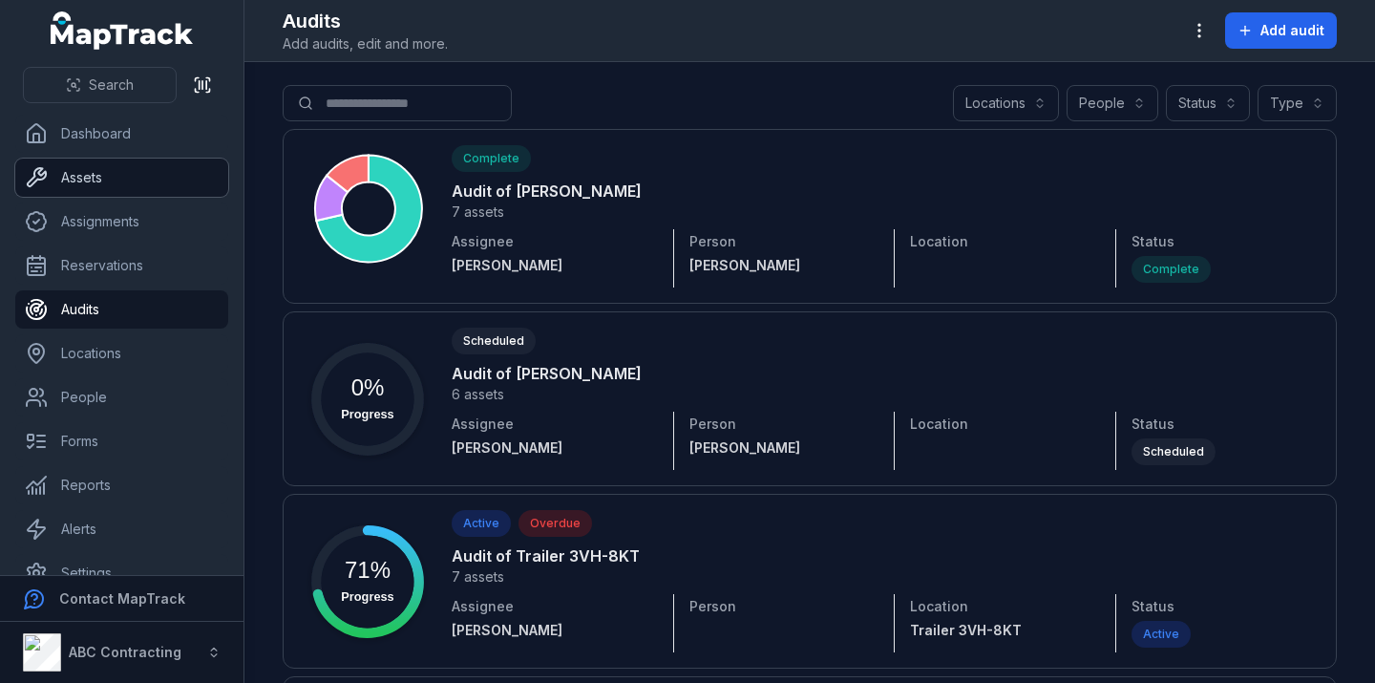
click at [99, 190] on link "Assets" at bounding box center [121, 178] width 213 height 38
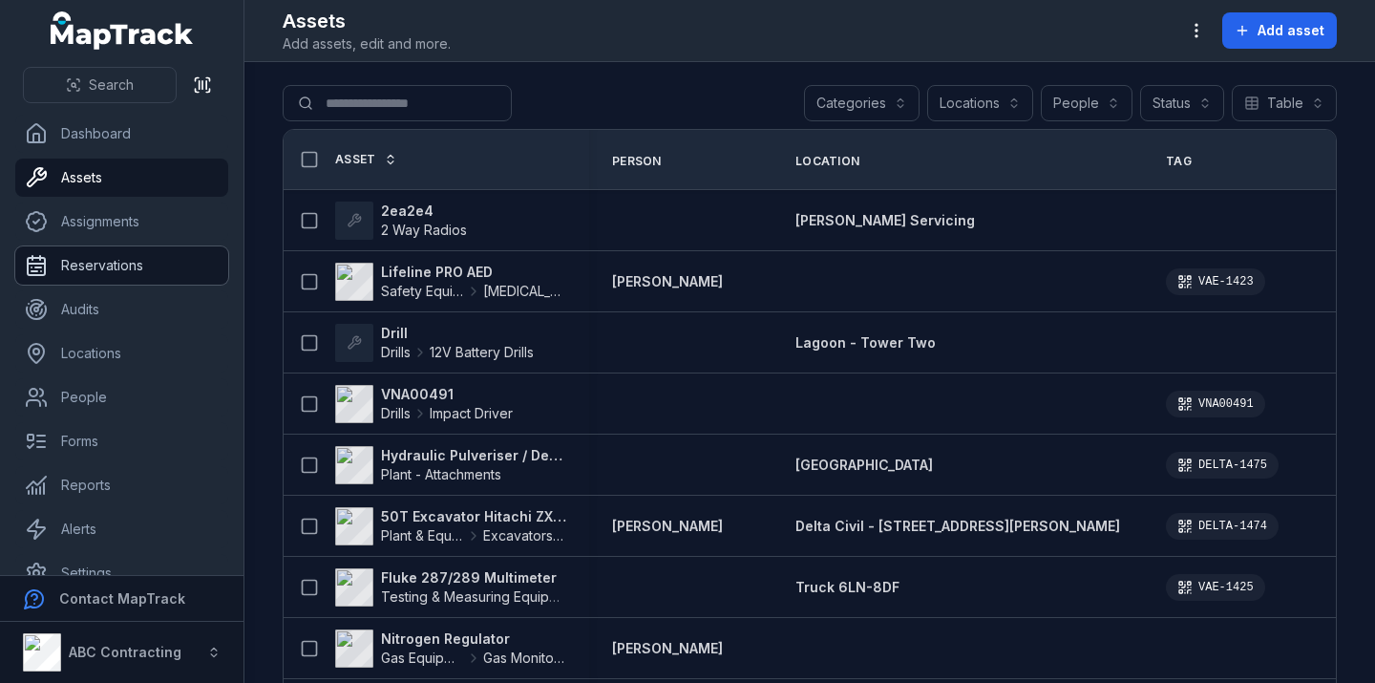
click at [51, 247] on link "Reservations" at bounding box center [121, 265] width 213 height 38
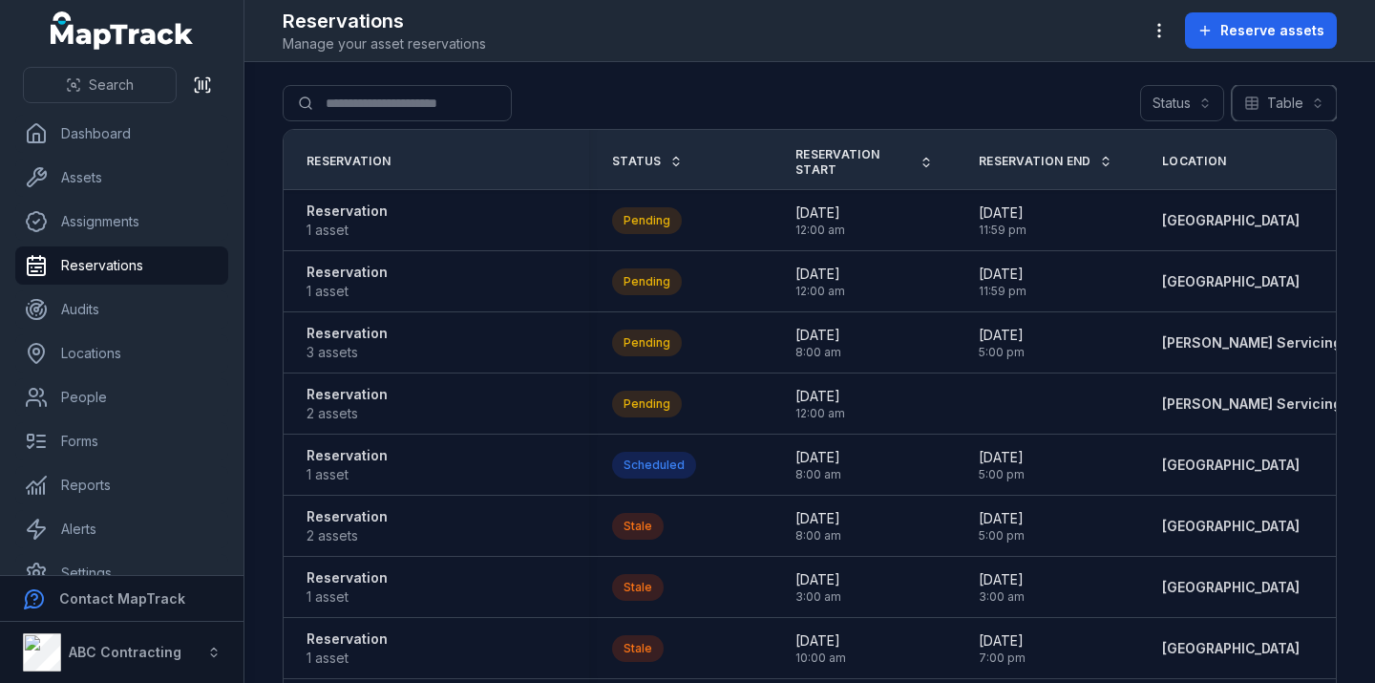
click at [1272, 101] on button "Table *****" at bounding box center [1284, 103] width 105 height 36
click at [1265, 183] on span "Calendar" at bounding box center [1282, 187] width 57 height 19
